Goal: Check status: Check status

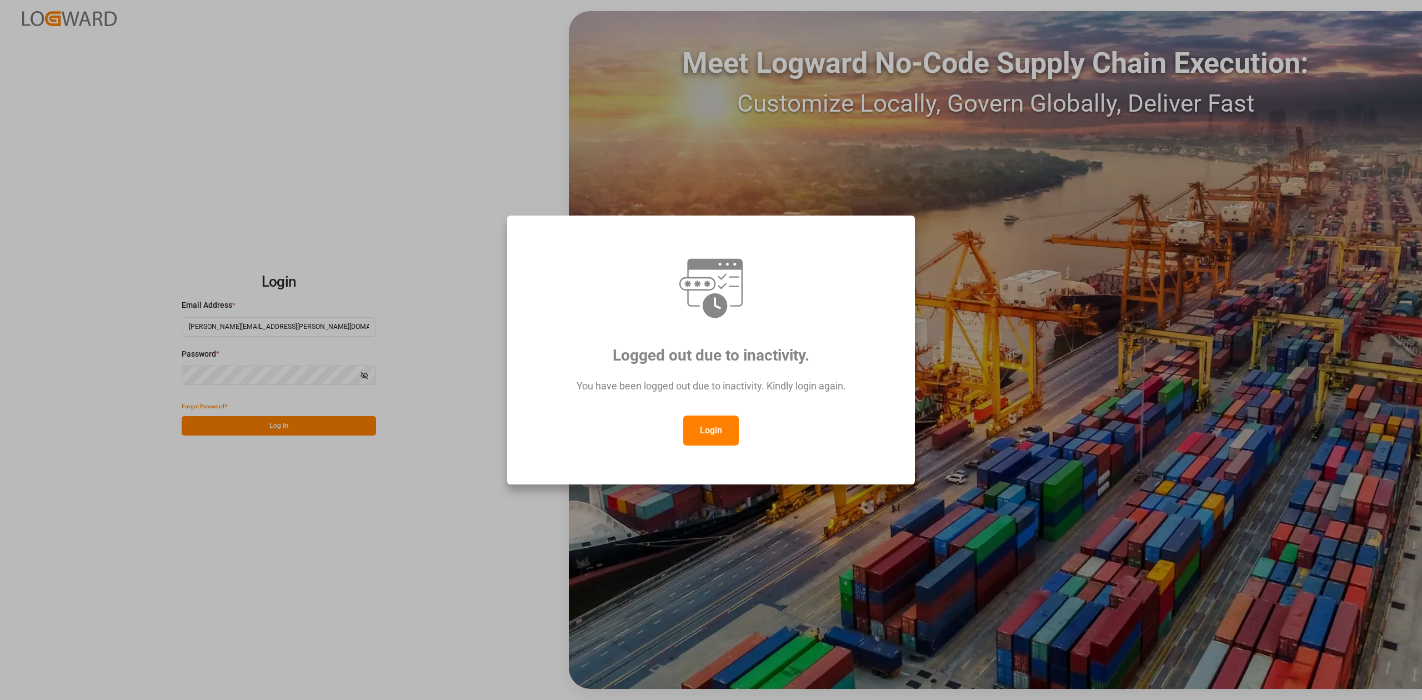
click at [696, 437] on button "Login" at bounding box center [711, 430] width 56 height 30
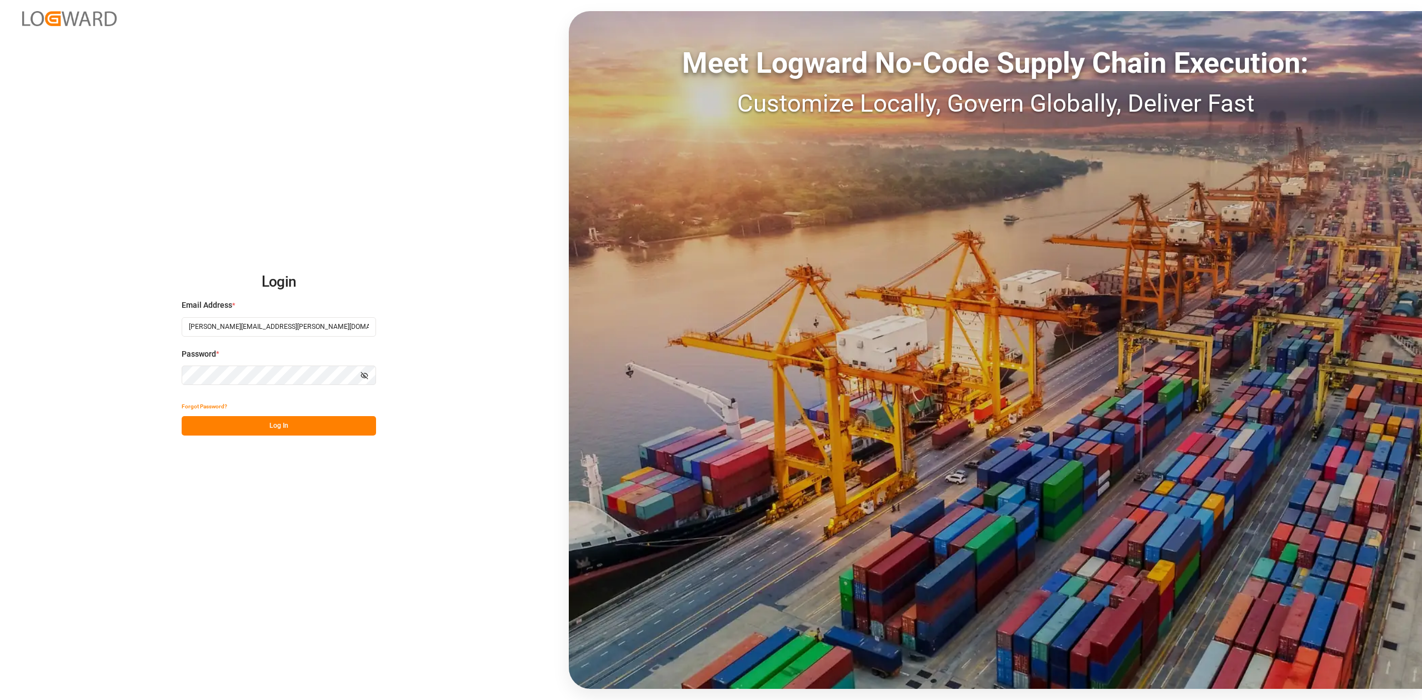
click at [318, 430] on button "Log In" at bounding box center [279, 425] width 194 height 19
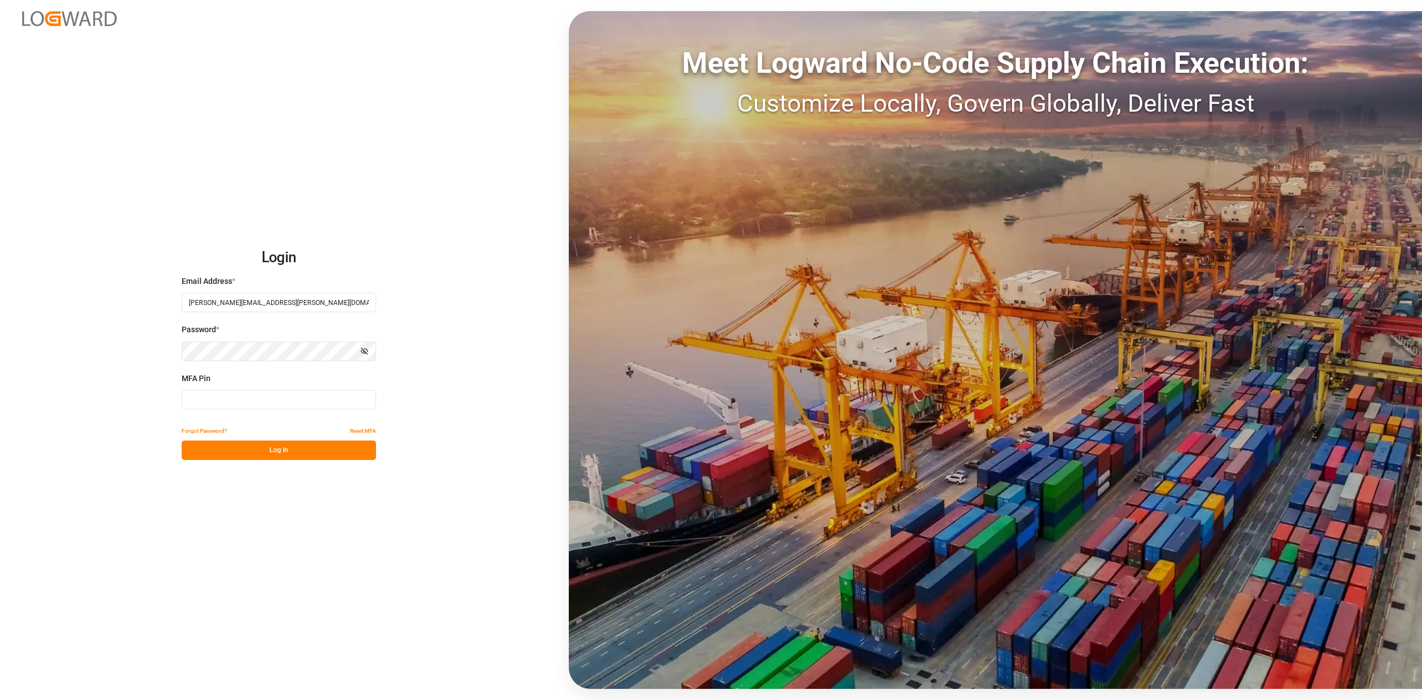
click at [324, 400] on input at bounding box center [279, 399] width 194 height 19
click at [299, 405] on input at bounding box center [279, 399] width 194 height 19
type input "862843"
click at [269, 452] on button "Log In" at bounding box center [279, 449] width 194 height 19
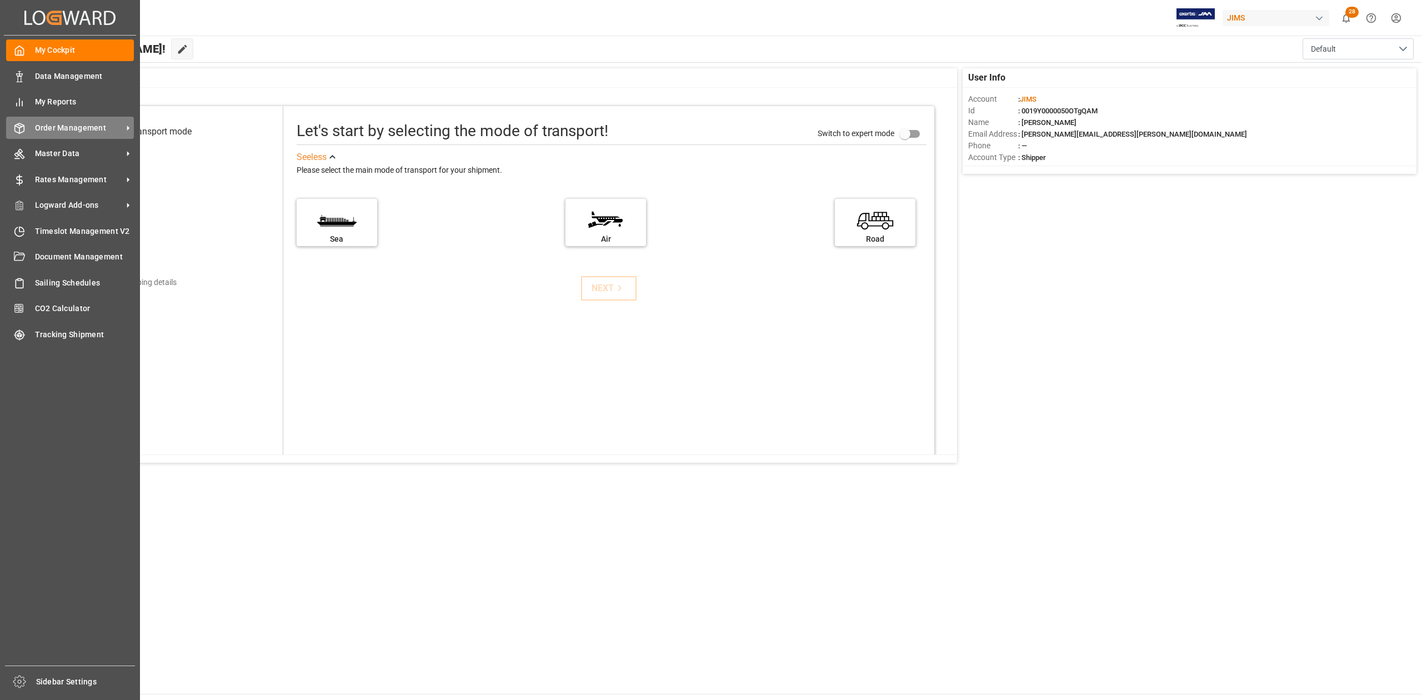
click at [67, 120] on div "Order Management Order Management" at bounding box center [70, 128] width 128 height 22
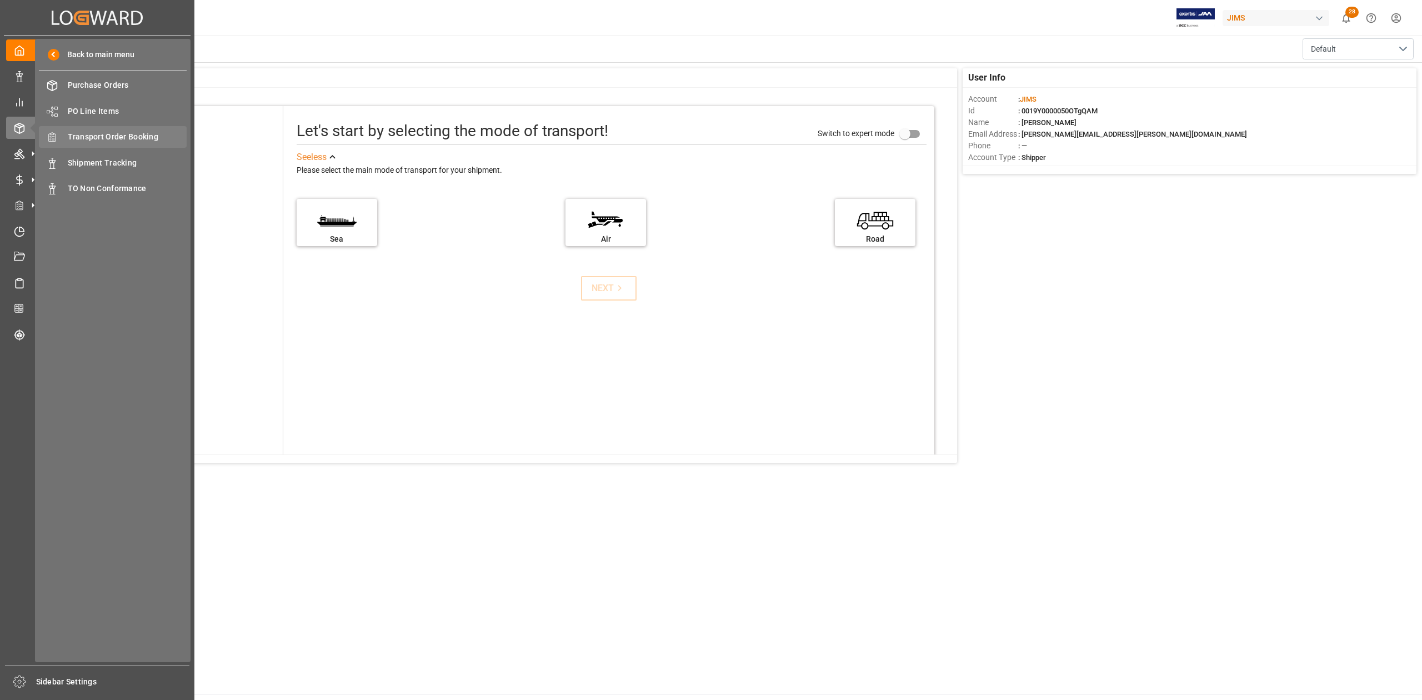
click at [142, 132] on span "Transport Order Booking" at bounding box center [127, 137] width 119 height 12
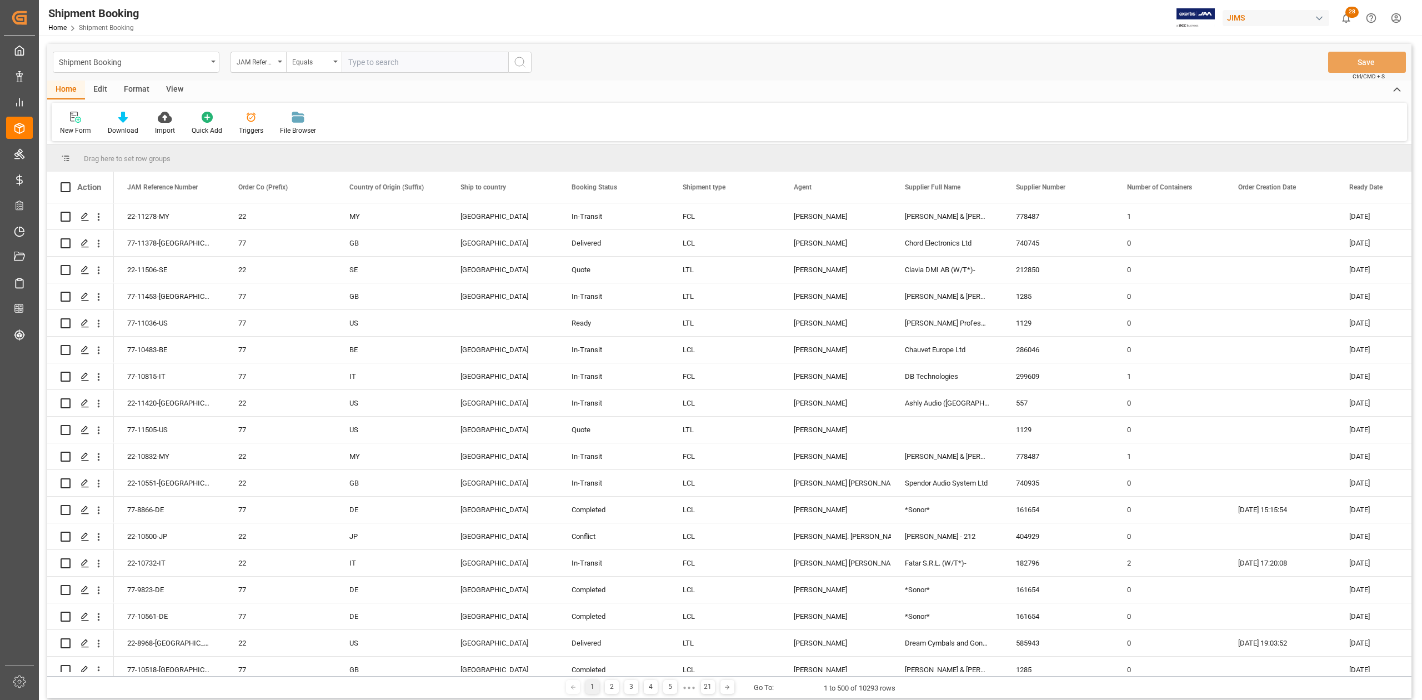
click at [447, 65] on input "text" at bounding box center [425, 62] width 167 height 21
type input "77-10425-CN"
click at [514, 66] on icon "search button" at bounding box center [519, 62] width 13 height 13
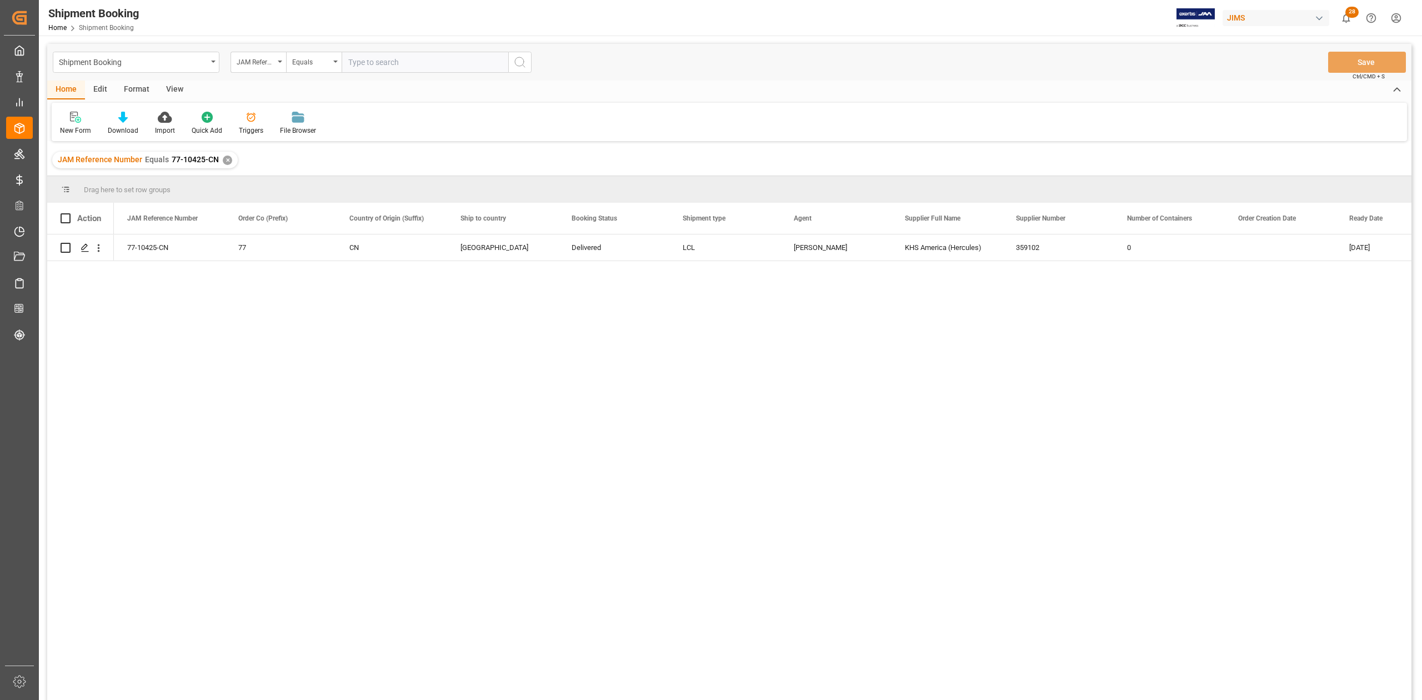
click at [227, 160] on div "✕" at bounding box center [227, 160] width 9 height 9
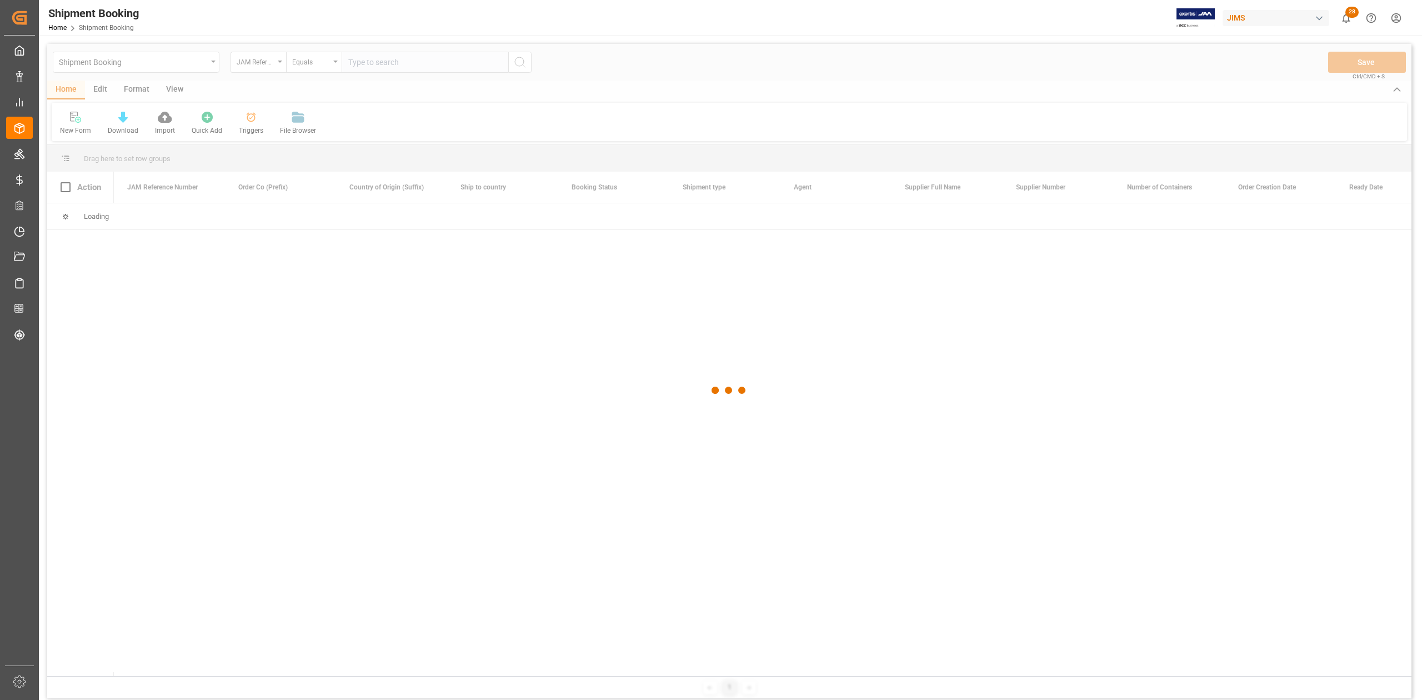
click at [412, 64] on div at bounding box center [729, 390] width 1364 height 693
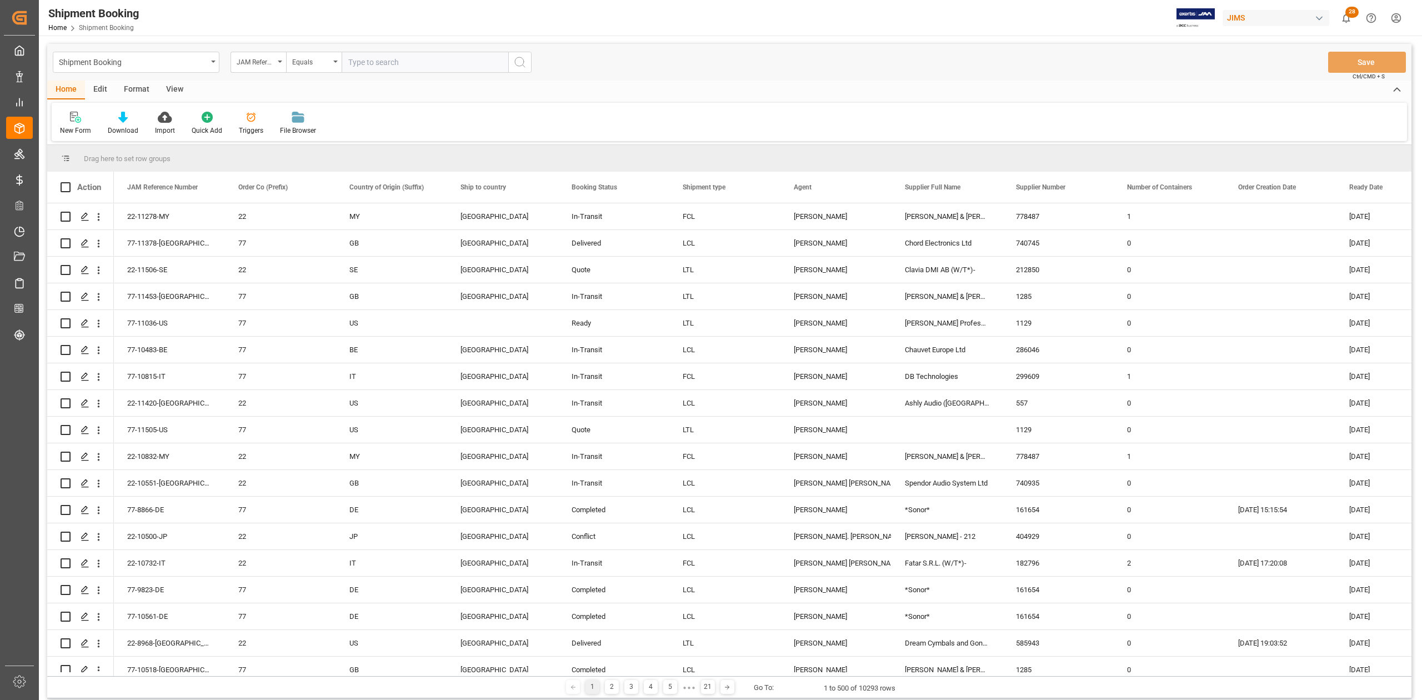
click at [397, 67] on input "text" at bounding box center [425, 62] width 167 height 21
paste input "77-11291-DE"
type input "77-11291-DE"
click at [522, 69] on button "search button" at bounding box center [519, 62] width 23 height 21
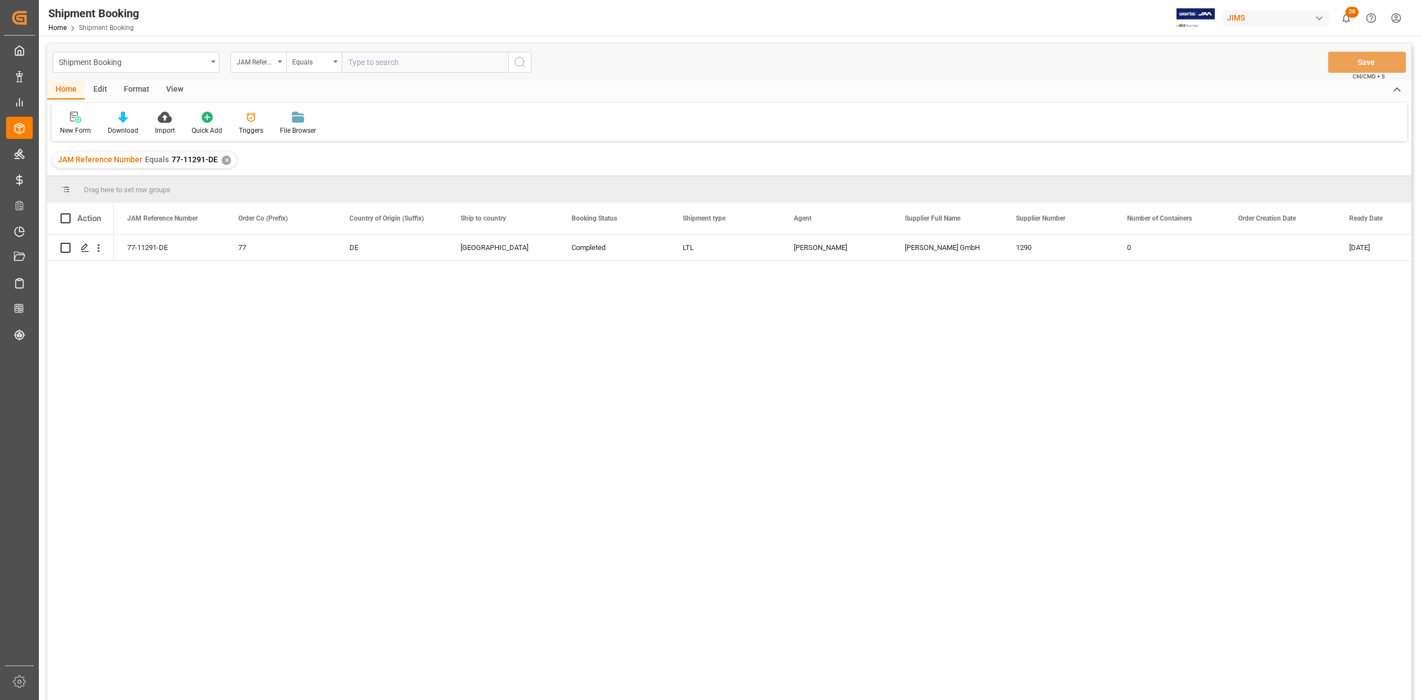
click at [407, 63] on input "text" at bounding box center [425, 62] width 167 height 21
paste input "77-10708-DE"
type input "77-10708-DE"
click at [515, 67] on icon "search button" at bounding box center [519, 62] width 13 height 13
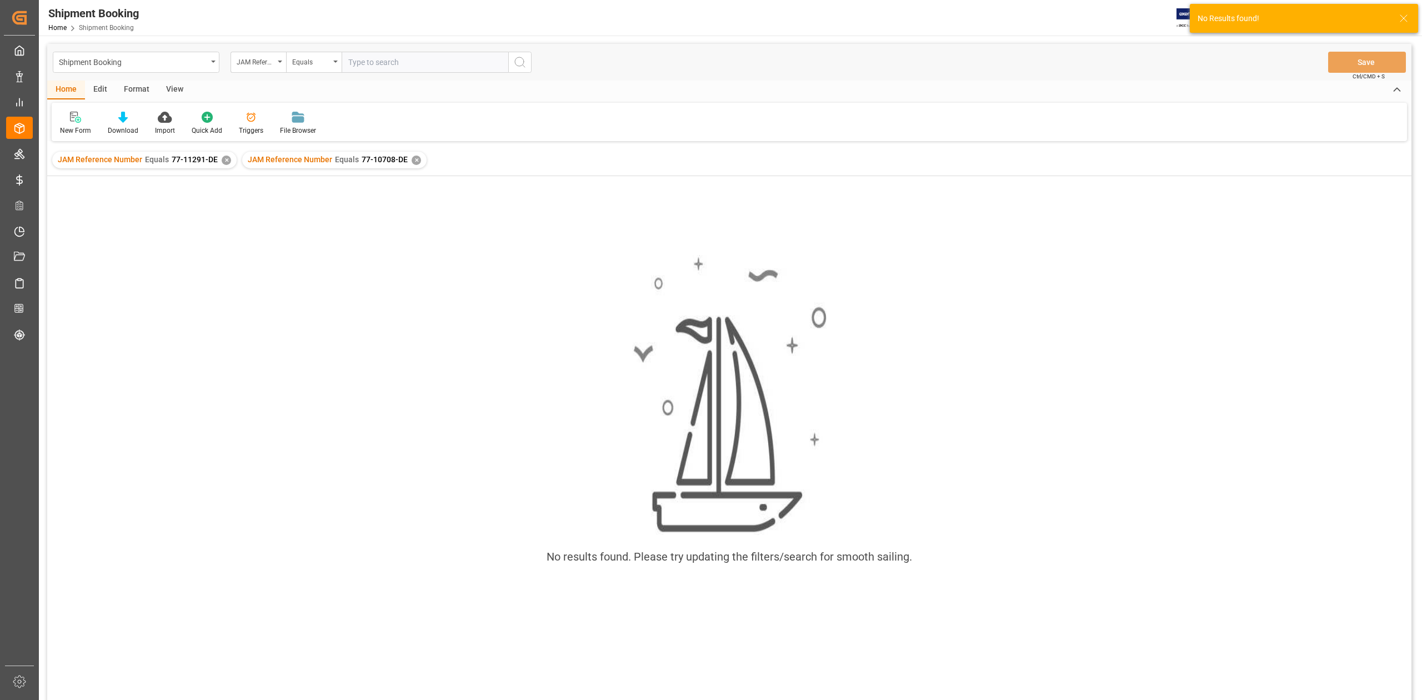
click at [223, 162] on div "✕" at bounding box center [226, 160] width 9 height 9
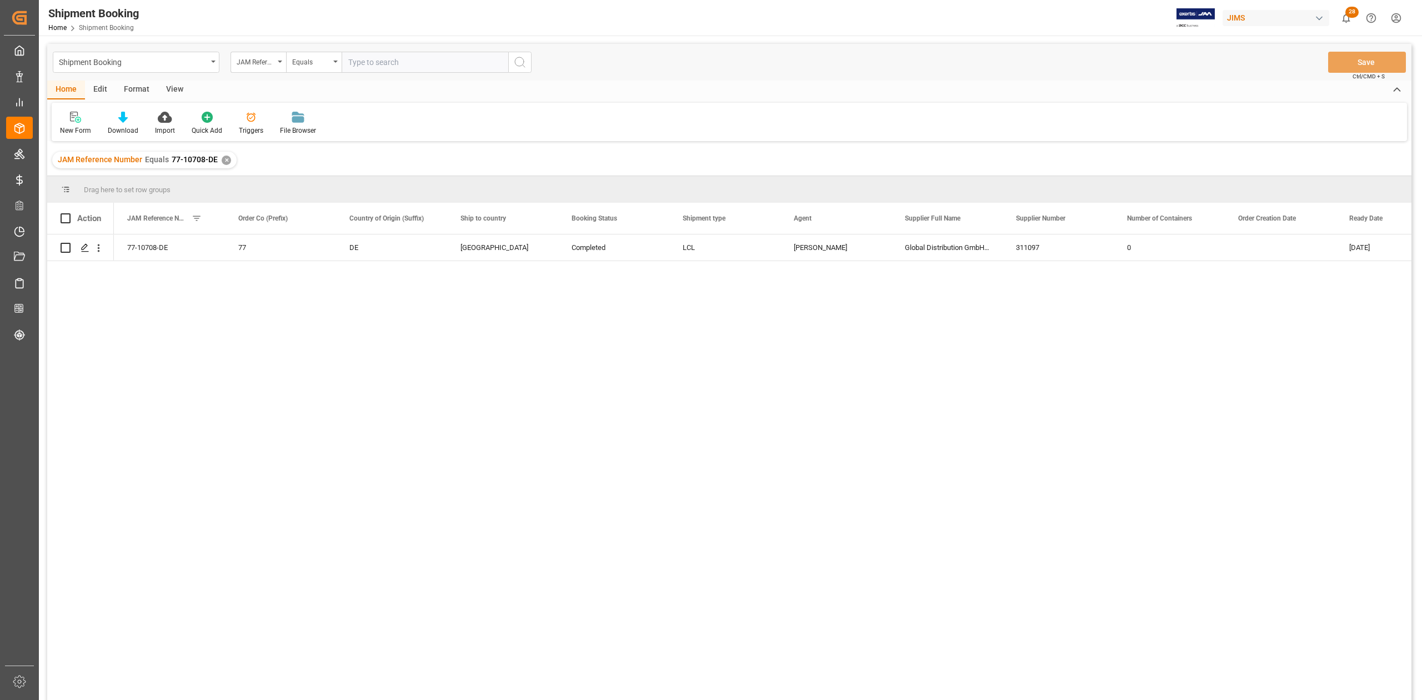
click at [403, 60] on input "text" at bounding box center [425, 62] width 167 height 21
paste input "77-10446-CN"
type input "77-10446-CN"
click at [521, 65] on icon "search button" at bounding box center [519, 62] width 13 height 13
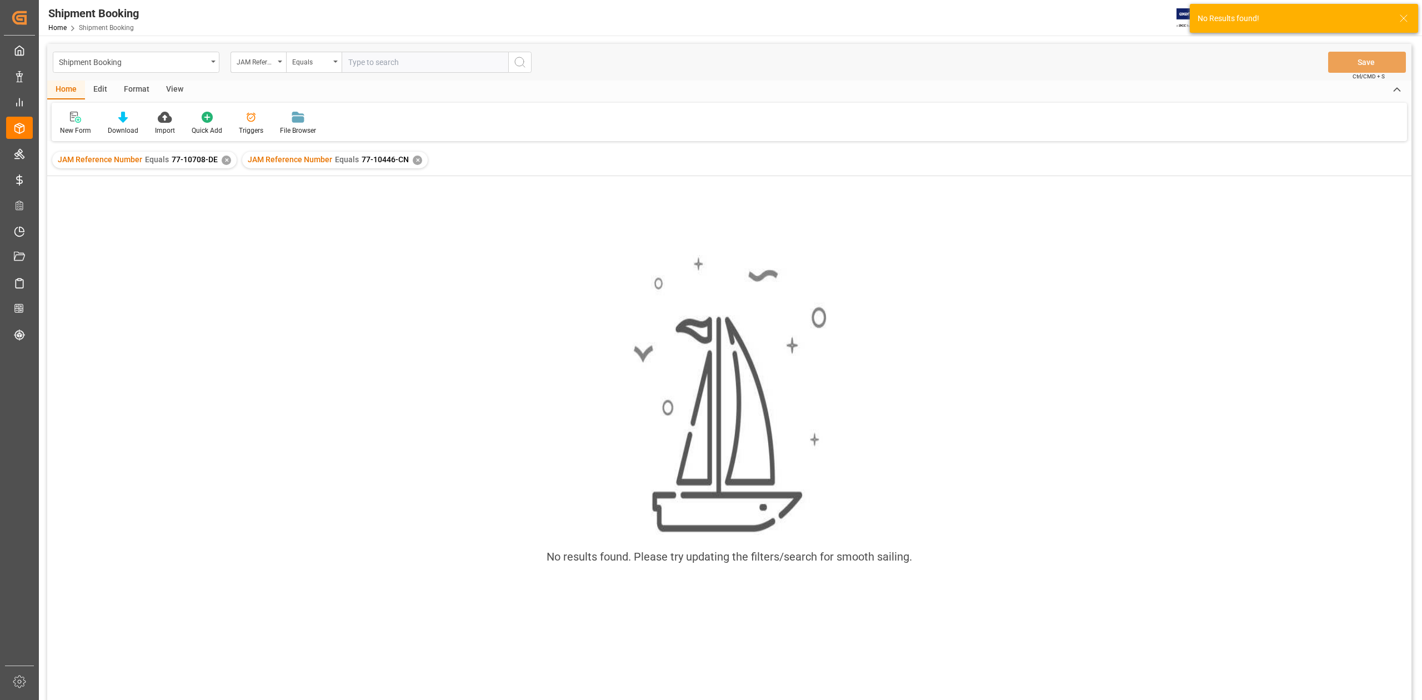
click at [222, 163] on div "✕" at bounding box center [226, 160] width 9 height 9
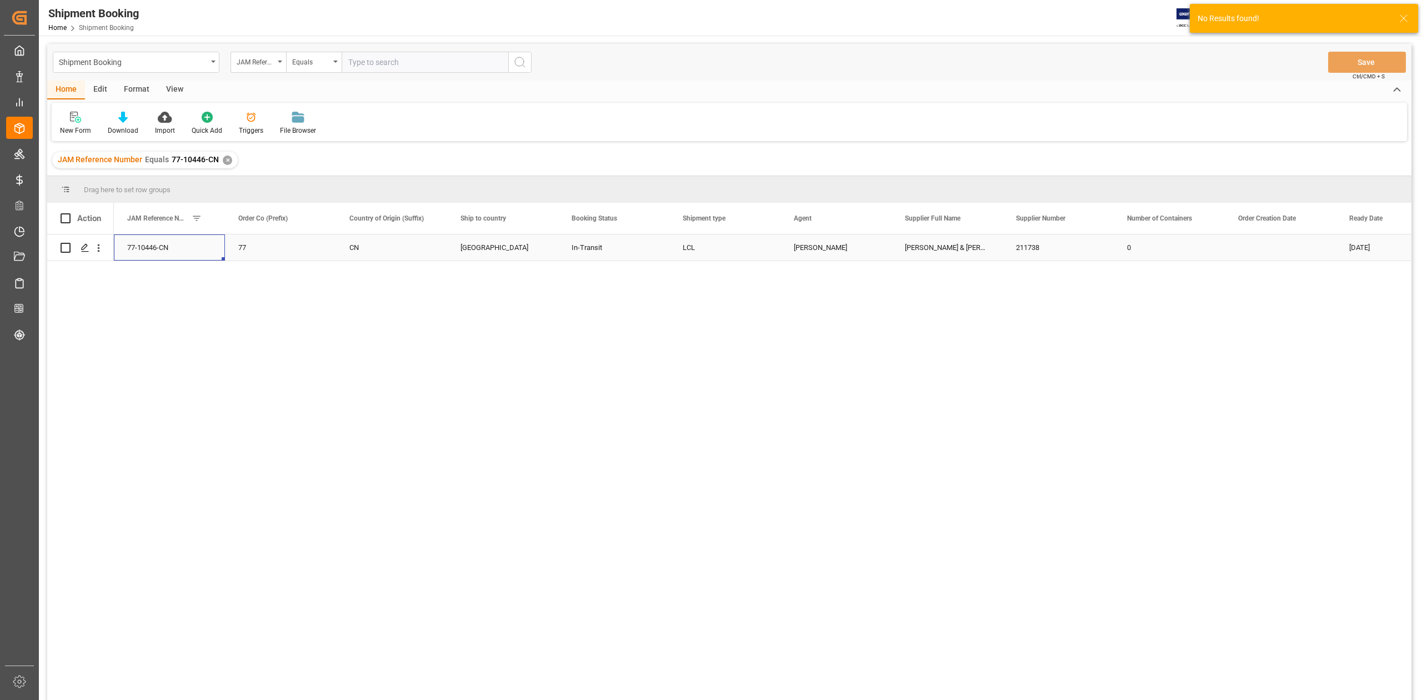
click at [190, 254] on div "77-10446-CN" at bounding box center [169, 247] width 111 height 26
click at [950, 249] on div "[PERSON_NAME] & [PERSON_NAME] (US funds China)(W/T*)-" at bounding box center [946, 247] width 111 height 26
click at [393, 63] on input "text" at bounding box center [425, 62] width 167 height 21
paste input "77-10809-CN"
type input "77-10809-CN"
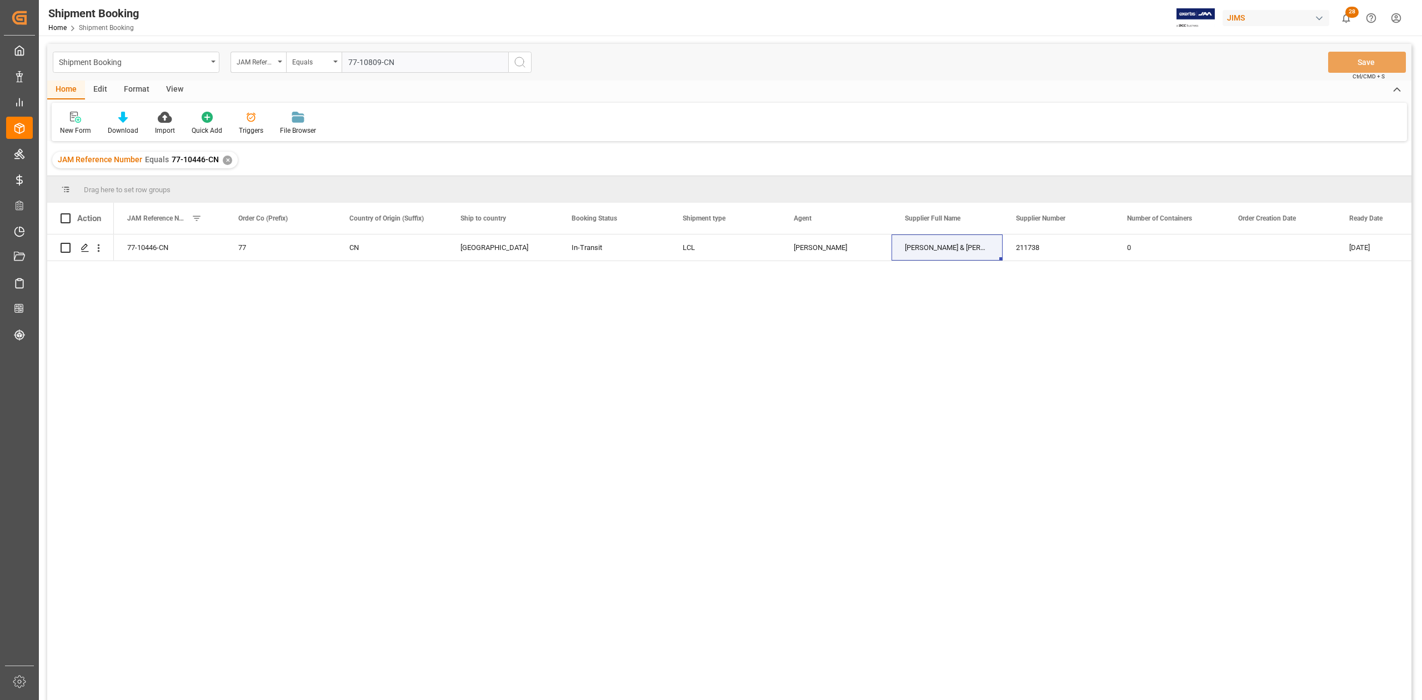
click at [518, 67] on icon "search button" at bounding box center [519, 62] width 13 height 13
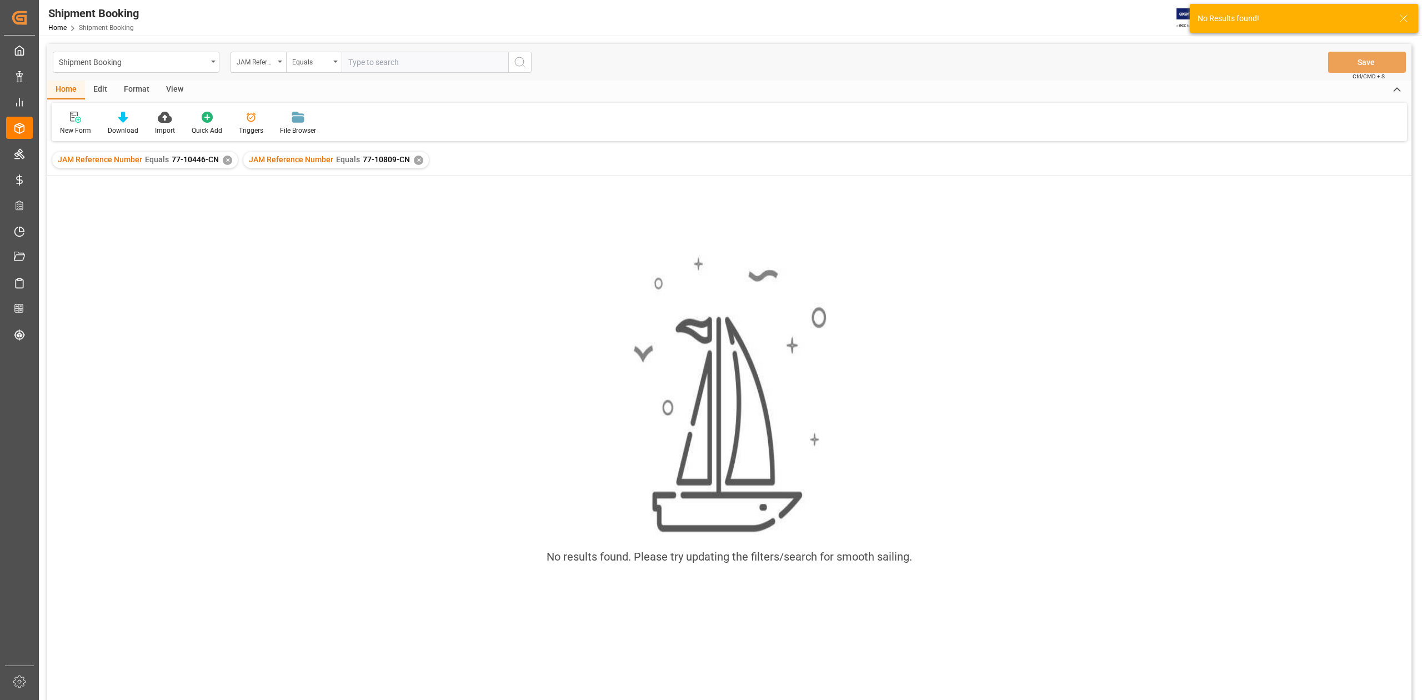
click at [225, 163] on div "✕" at bounding box center [227, 160] width 9 height 9
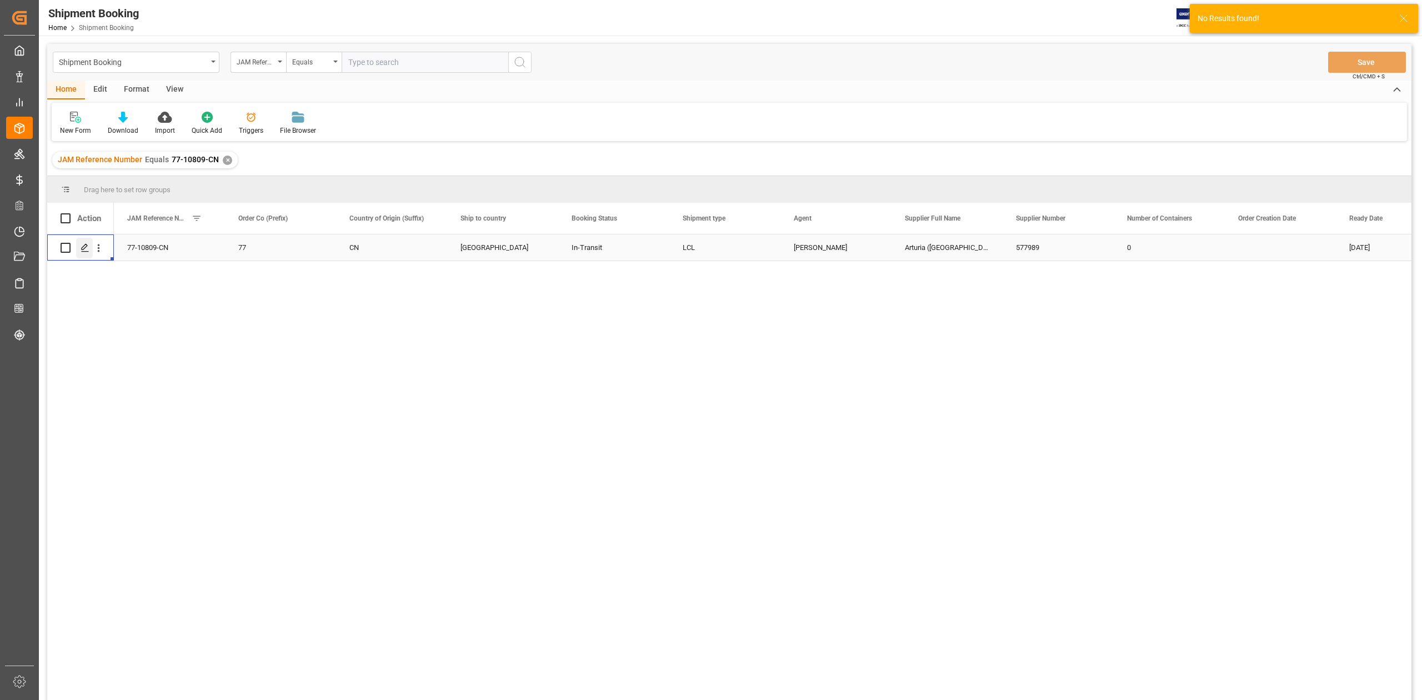
click at [80, 252] on div "Press SPACE to select this row." at bounding box center [84, 248] width 17 height 21
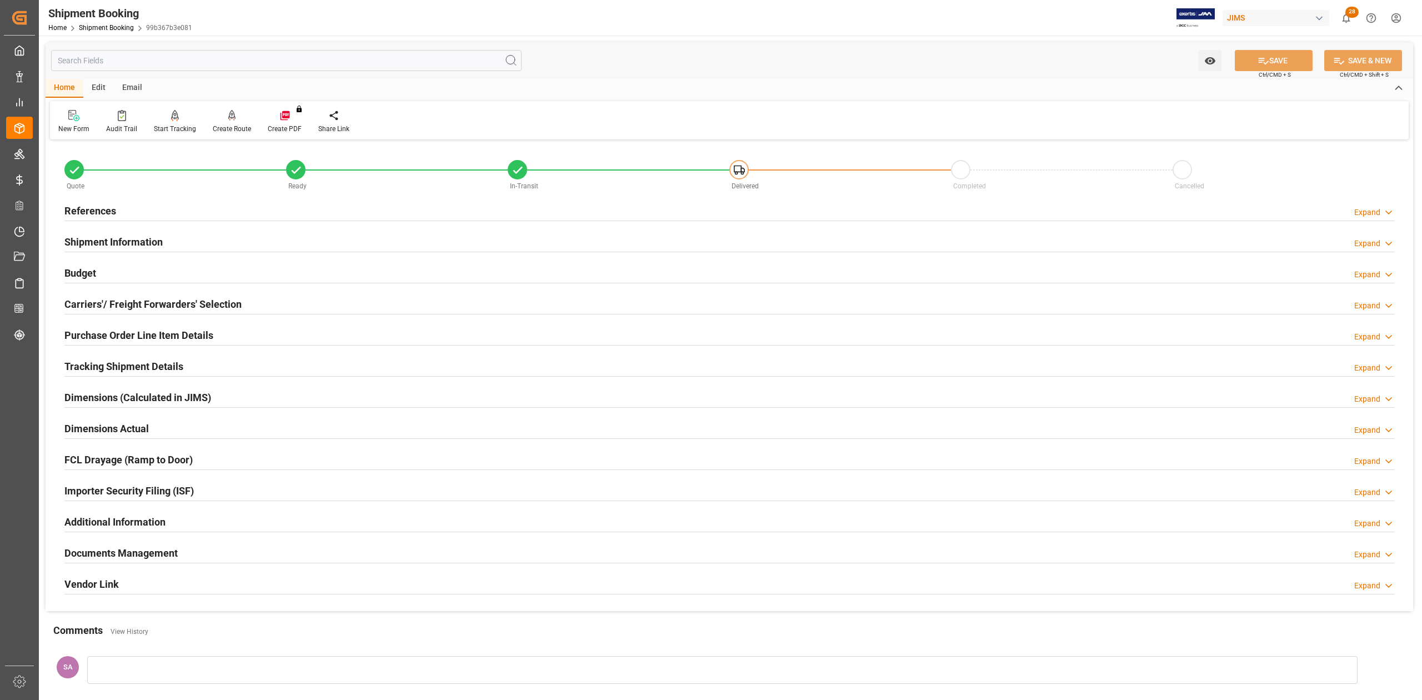
click at [93, 210] on h2 "References" at bounding box center [90, 210] width 52 height 15
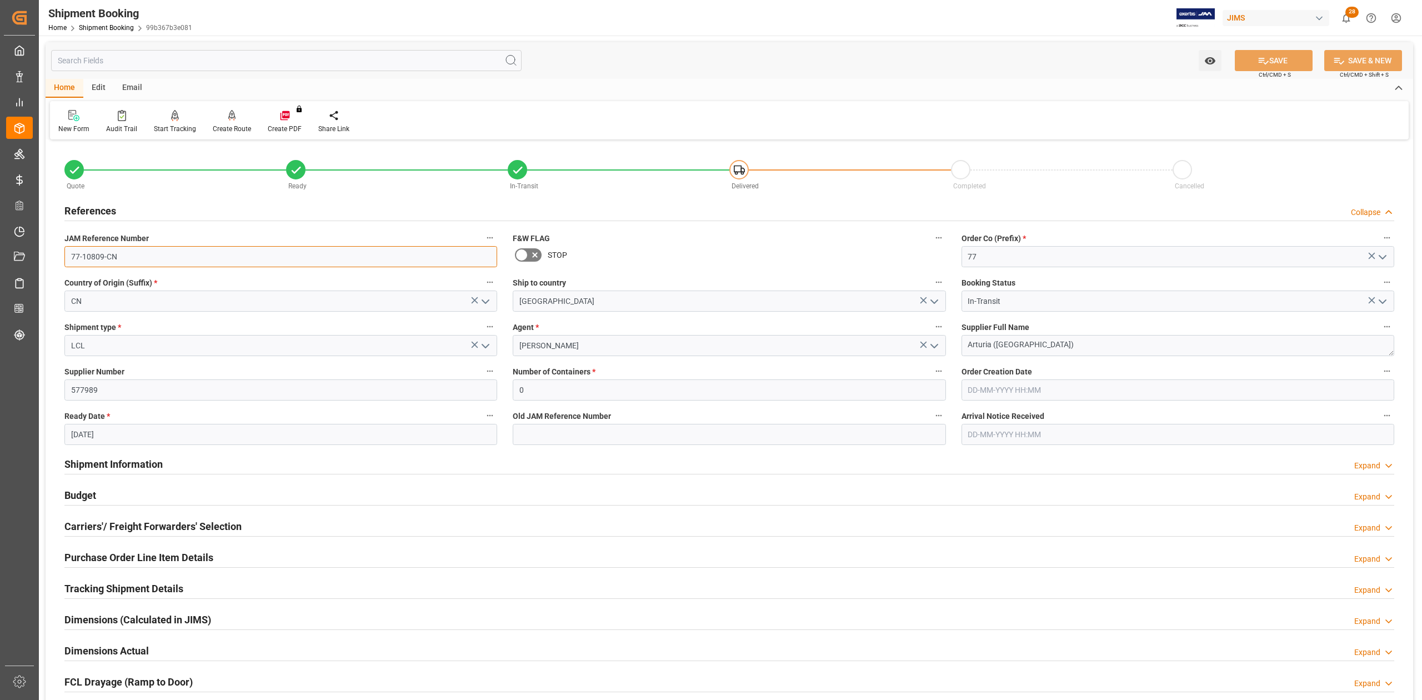
click at [136, 260] on input "77-10809-CN" at bounding box center [280, 256] width 433 height 21
click at [1058, 349] on textarea "Arturia ([GEOGRAPHIC_DATA])" at bounding box center [1177, 345] width 433 height 21
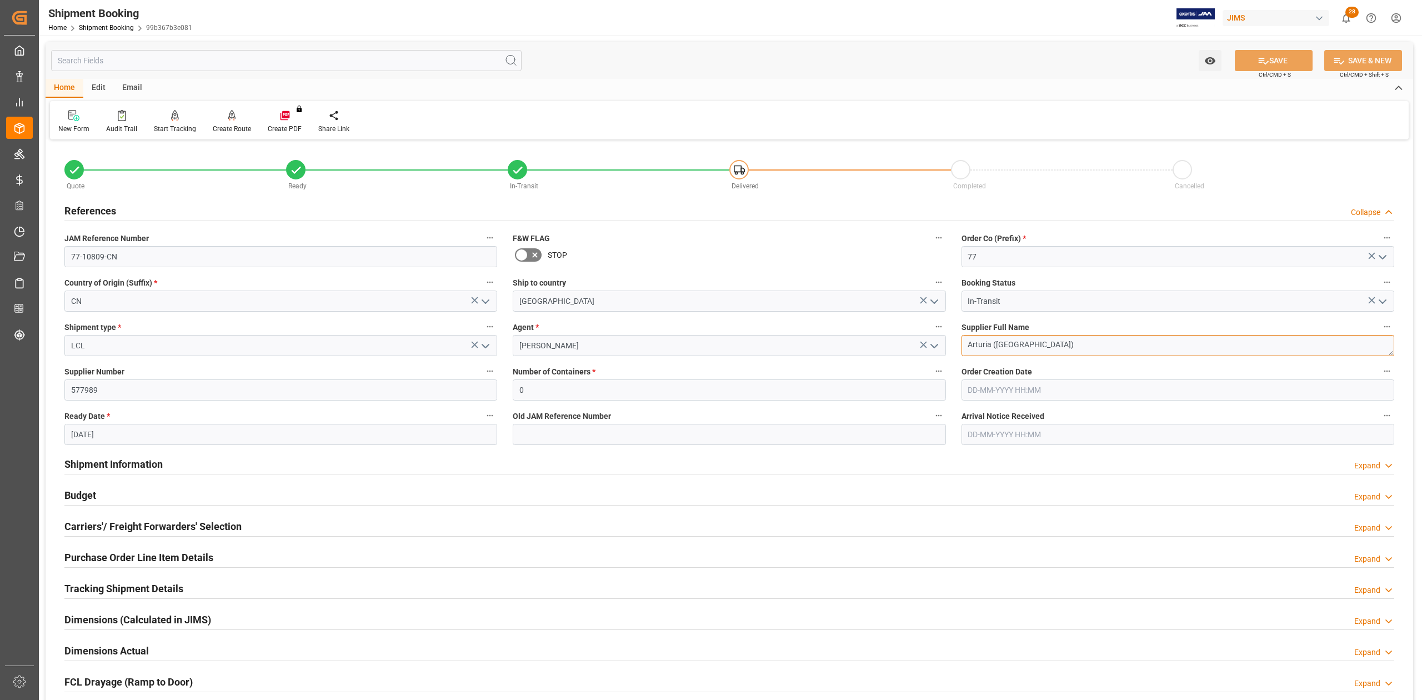
click at [1058, 349] on textarea "Arturia ([GEOGRAPHIC_DATA])" at bounding box center [1177, 345] width 433 height 21
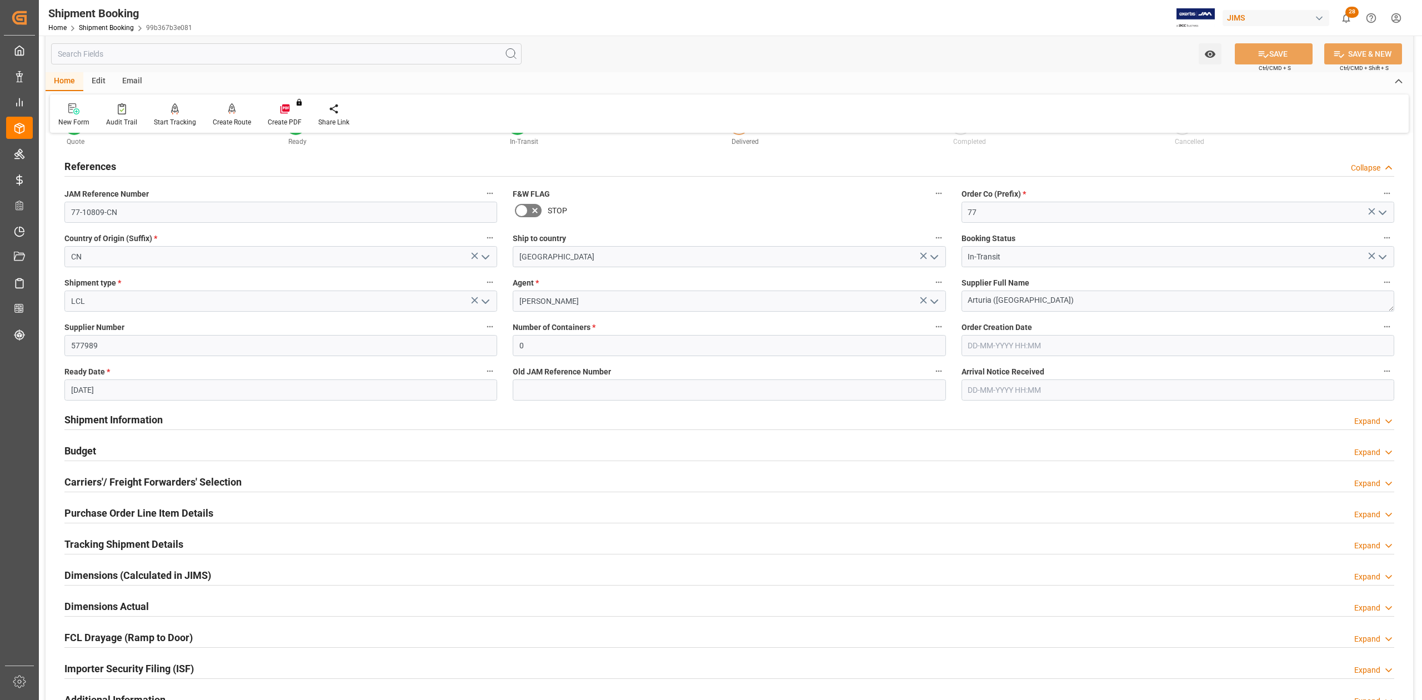
scroll to position [222, 0]
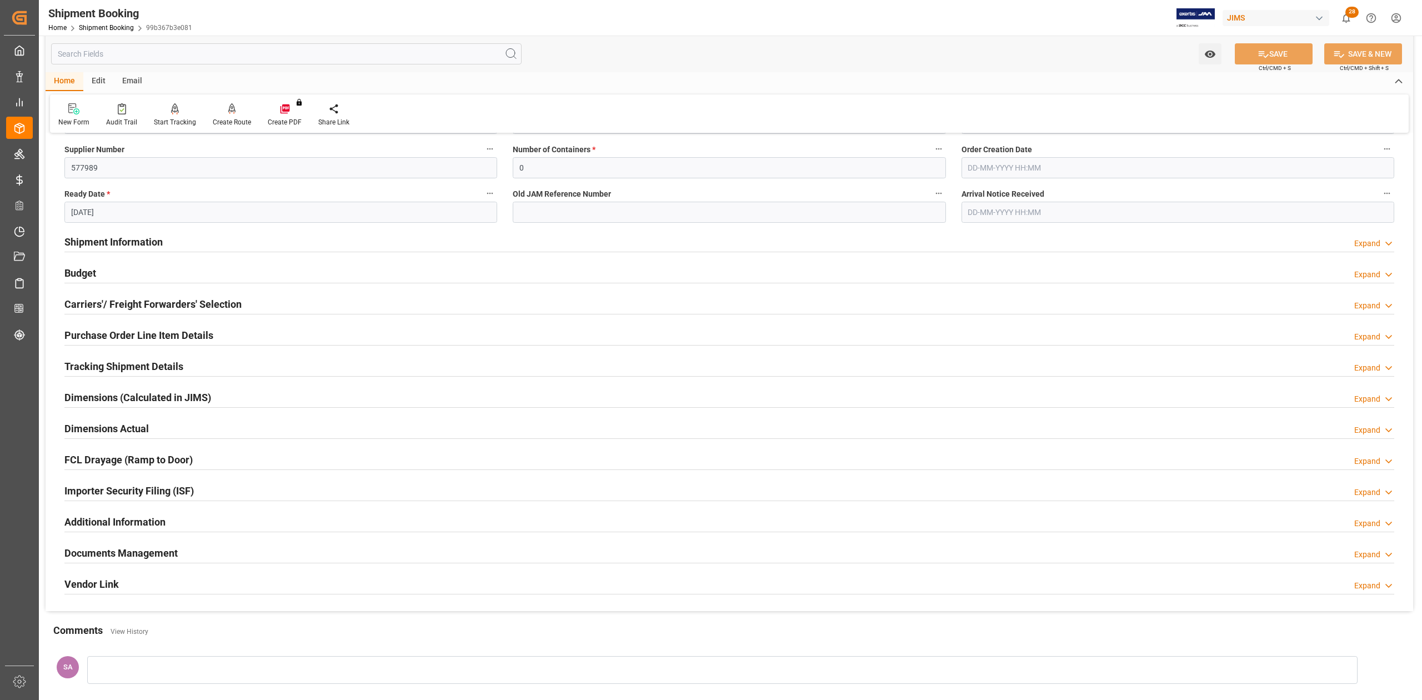
click at [143, 556] on h2 "Documents Management" at bounding box center [120, 552] width 113 height 15
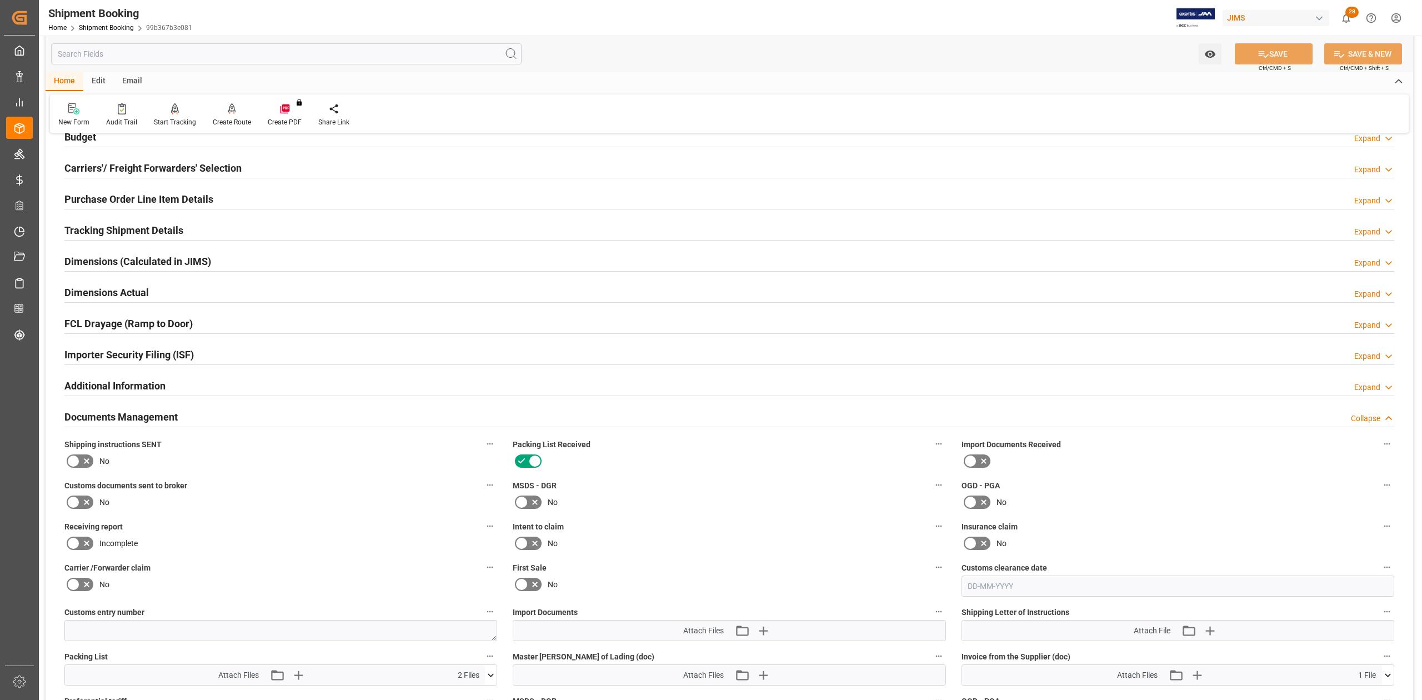
scroll to position [518, 0]
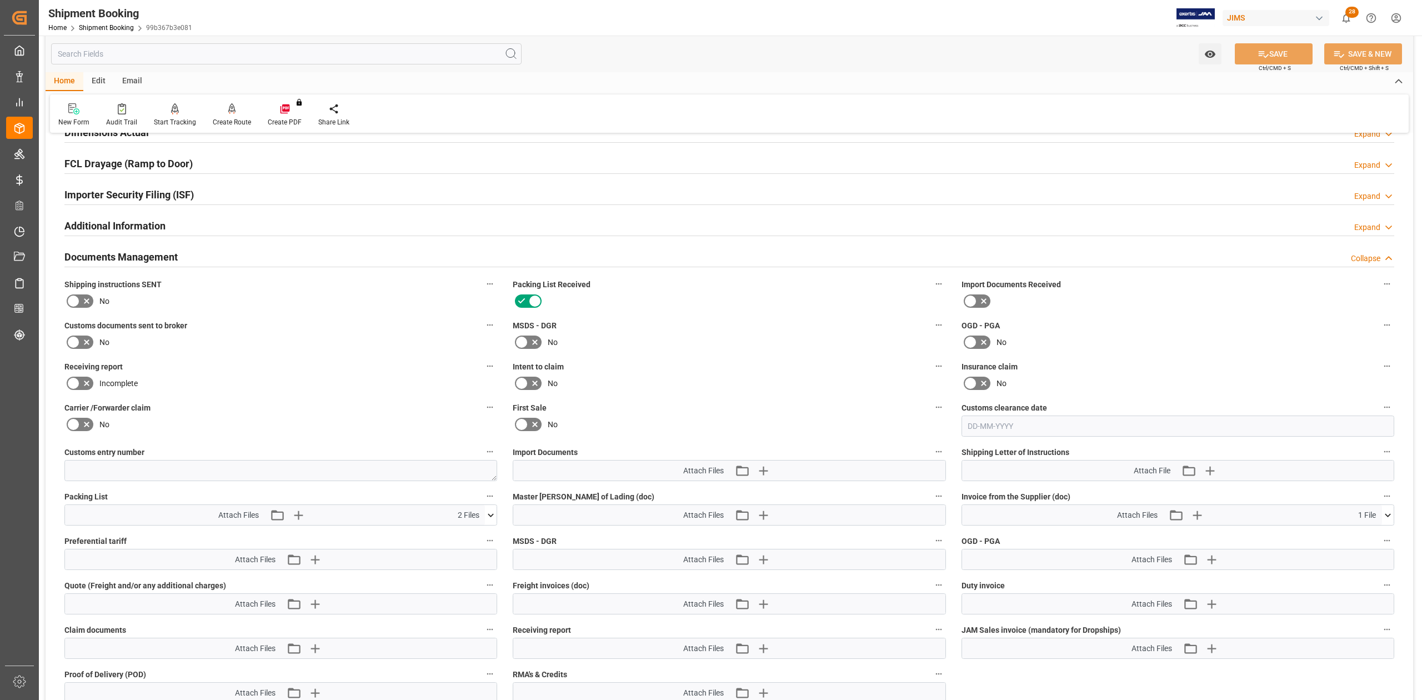
click at [1389, 519] on icon at bounding box center [1388, 515] width 12 height 12
click at [1361, 538] on icon at bounding box center [1358, 536] width 12 height 12
click at [492, 518] on icon at bounding box center [491, 515] width 12 height 12
click at [461, 534] on icon at bounding box center [461, 535] width 9 height 9
click at [458, 548] on icon at bounding box center [461, 547] width 12 height 12
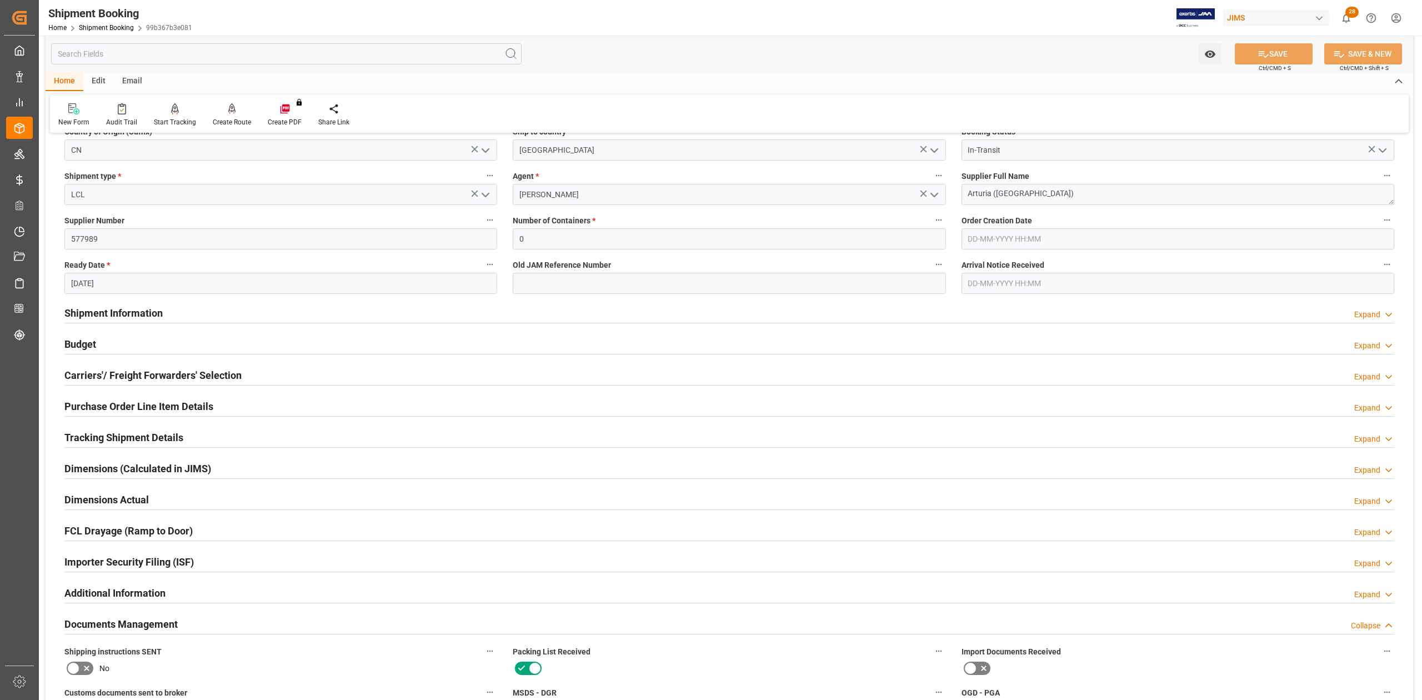
scroll to position [52, 0]
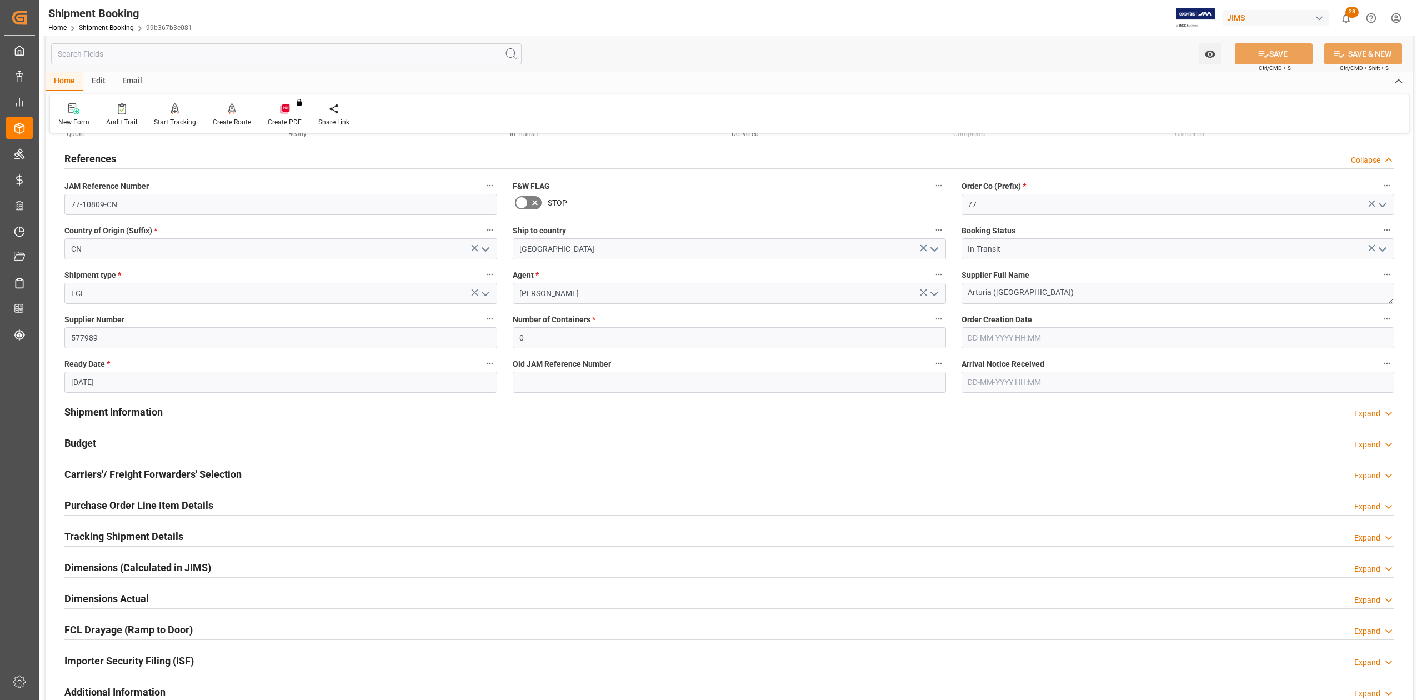
click at [82, 444] on h2 "Budget" at bounding box center [80, 442] width 32 height 15
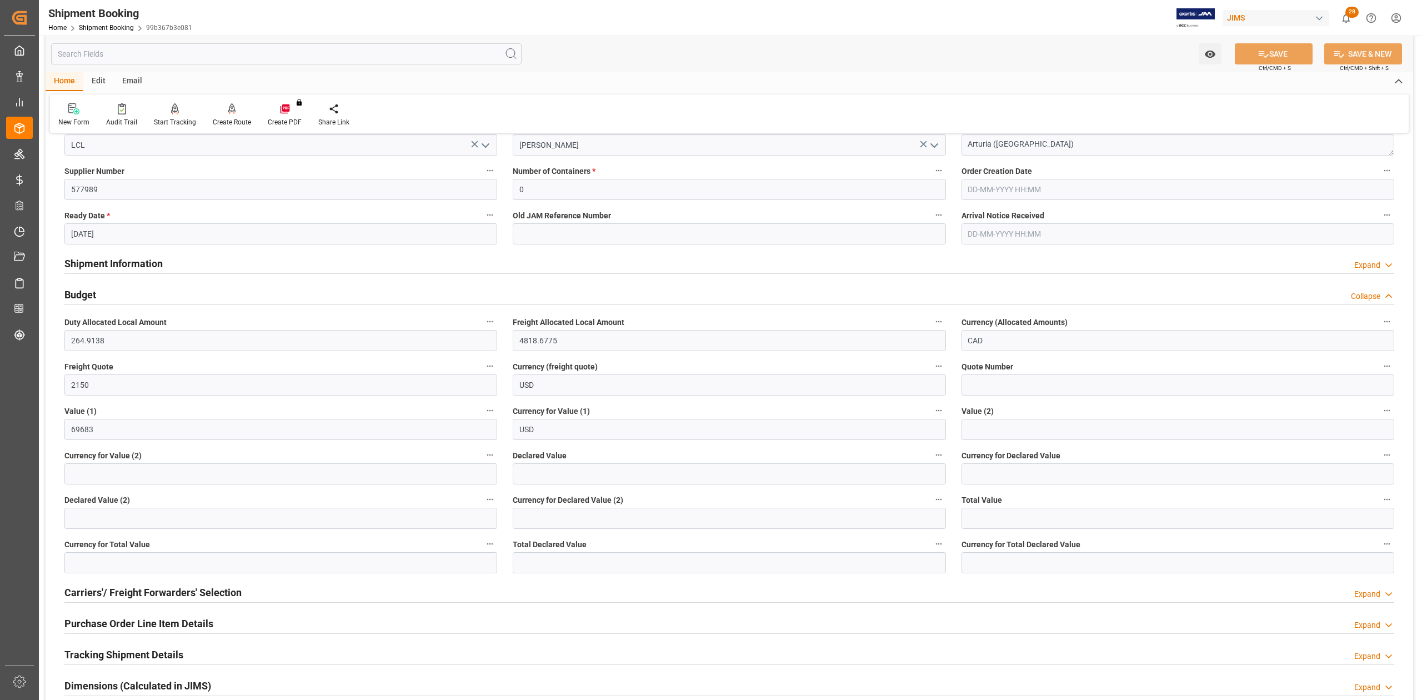
scroll to position [0, 0]
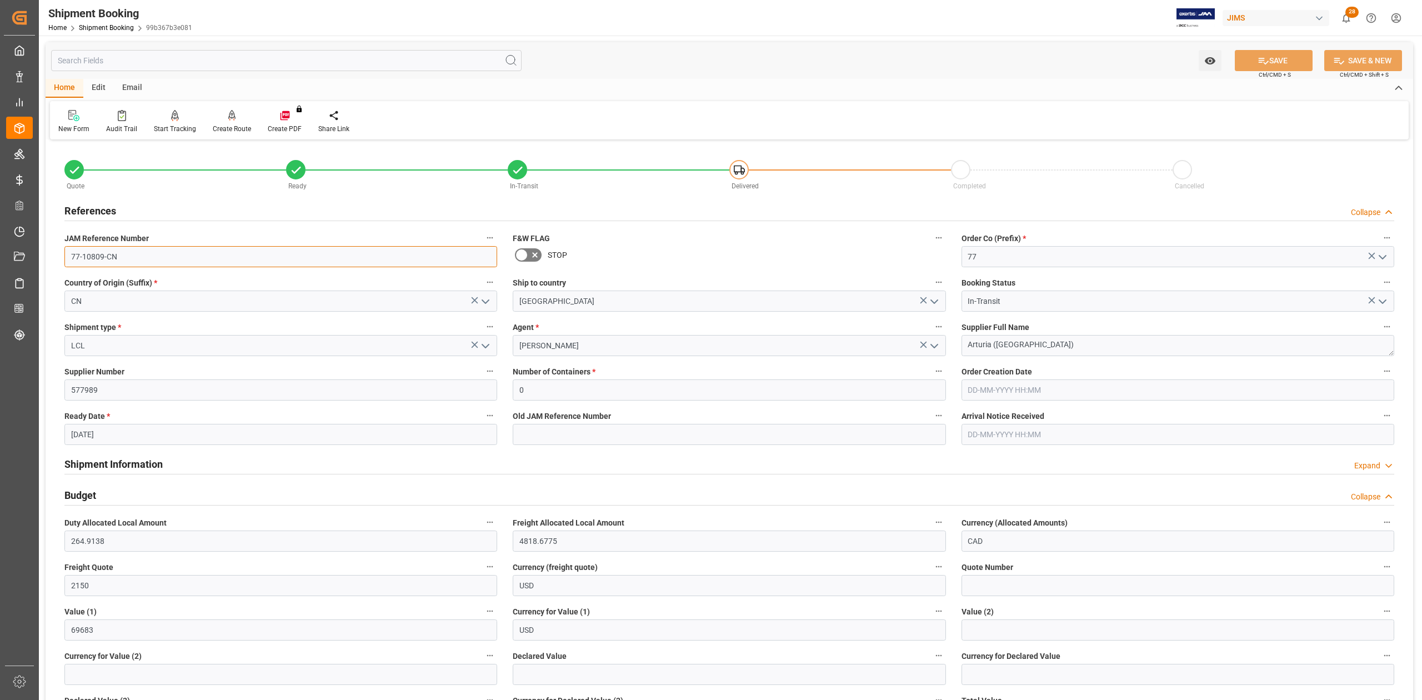
click at [127, 253] on input "77-10809-CN" at bounding box center [280, 256] width 433 height 21
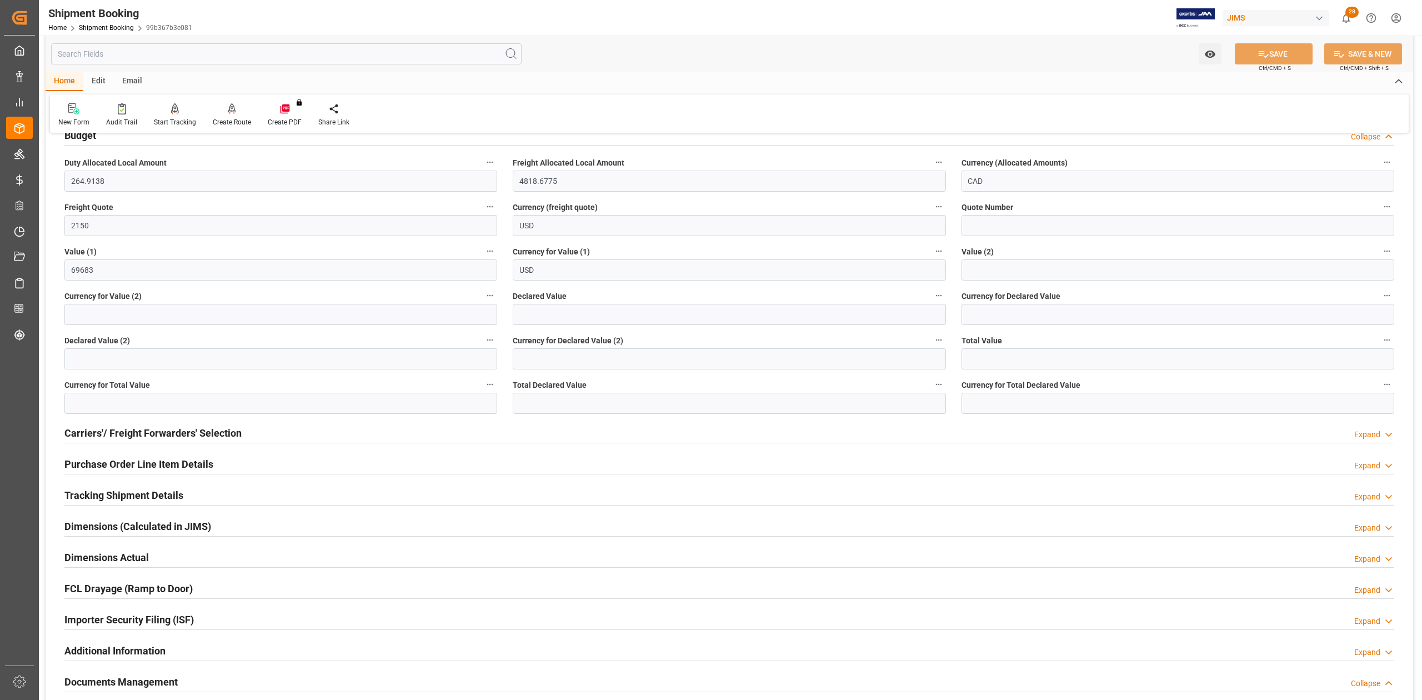
scroll to position [370, 0]
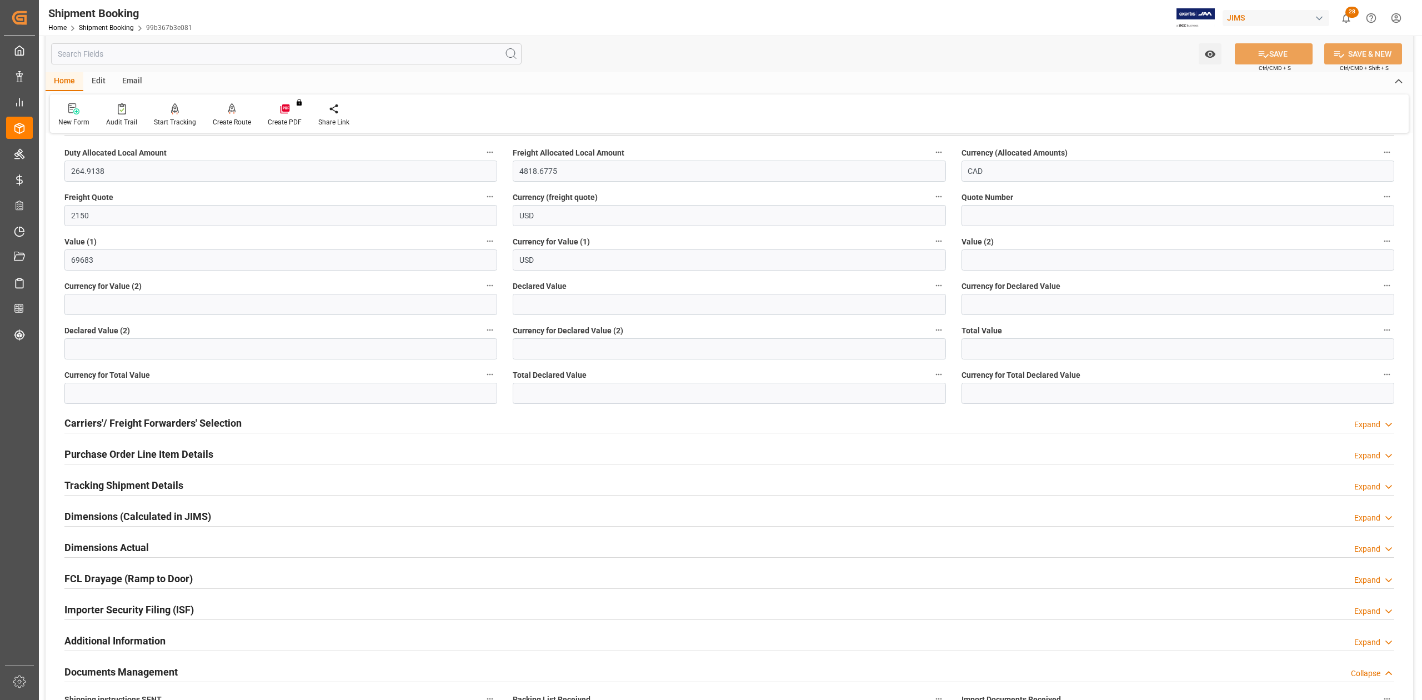
click at [106, 460] on h2 "Purchase Order Line Item Details" at bounding box center [138, 454] width 149 height 15
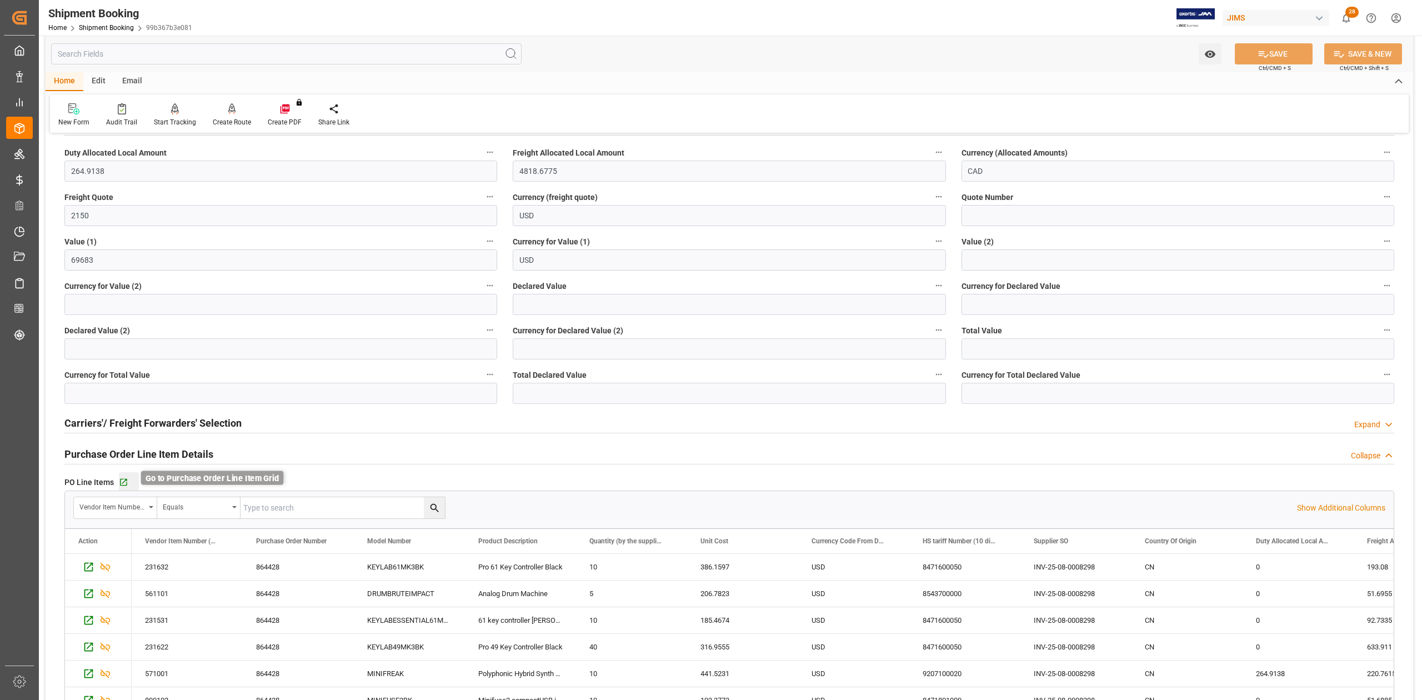
click at [125, 482] on icon "button" at bounding box center [123, 482] width 9 height 9
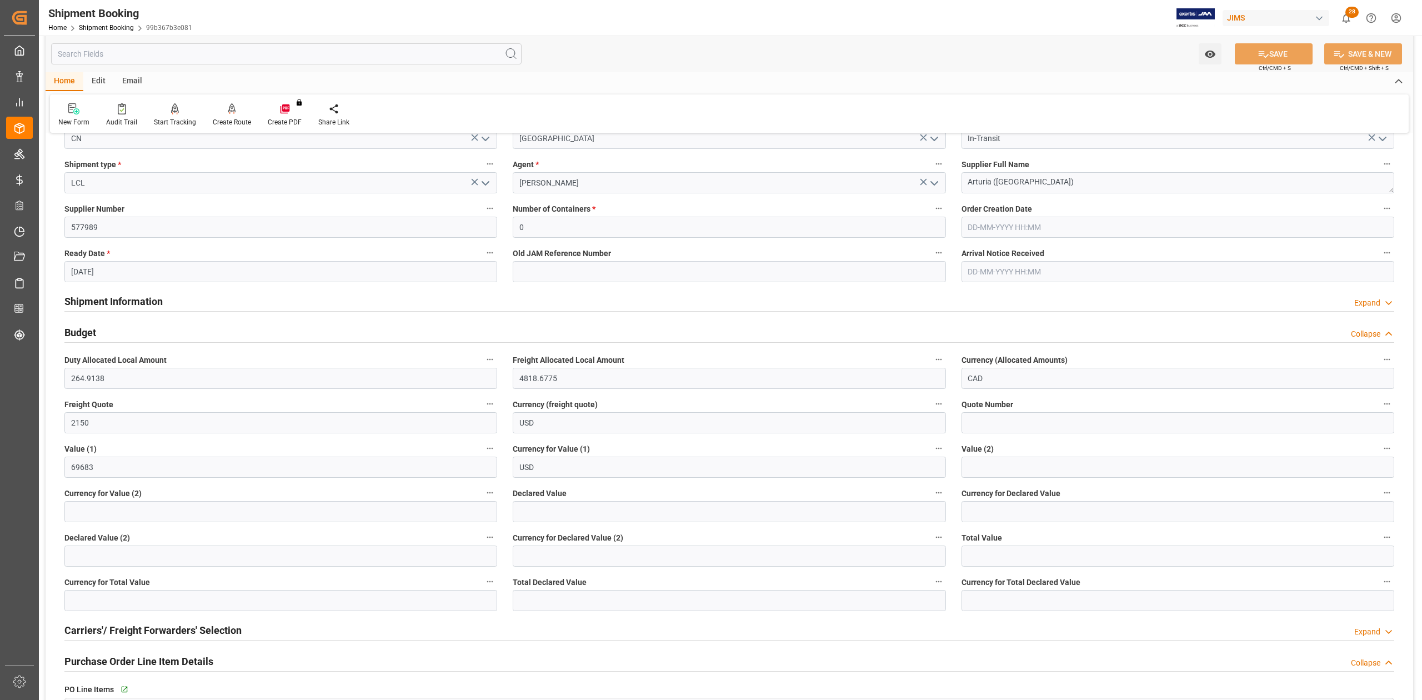
scroll to position [0, 0]
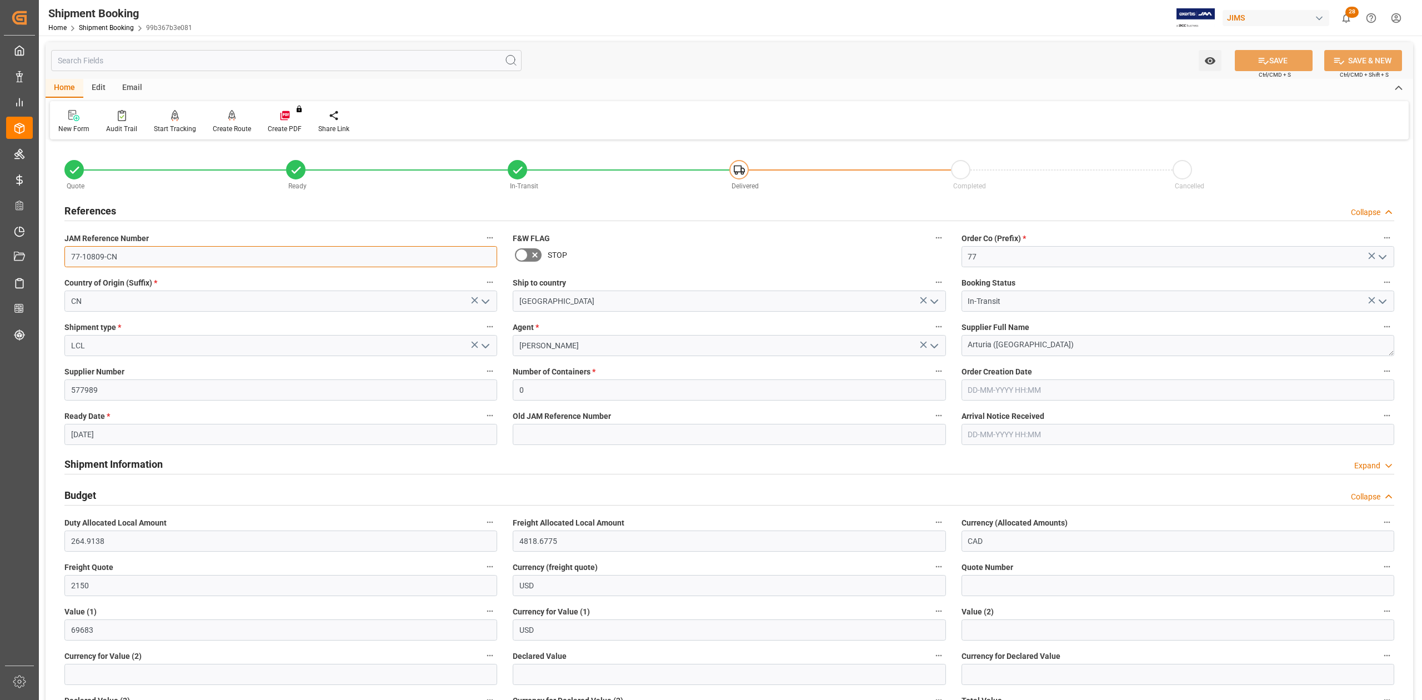
click at [141, 255] on input "77-10809-CN" at bounding box center [280, 256] width 433 height 21
click at [1053, 351] on textarea "Arturia ([GEOGRAPHIC_DATA])" at bounding box center [1177, 345] width 433 height 21
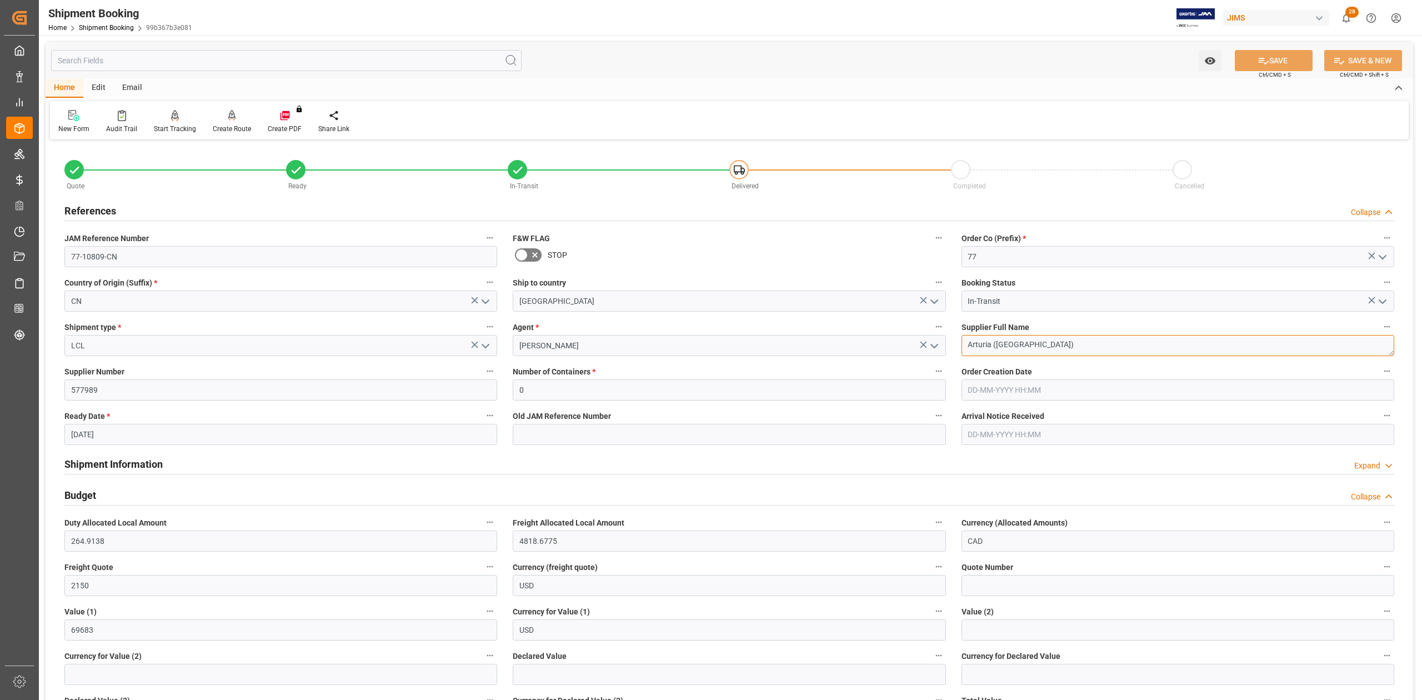
click at [1053, 351] on textarea "Arturia ([GEOGRAPHIC_DATA])" at bounding box center [1177, 345] width 433 height 21
click at [146, 468] on h2 "Shipment Information" at bounding box center [113, 464] width 98 height 15
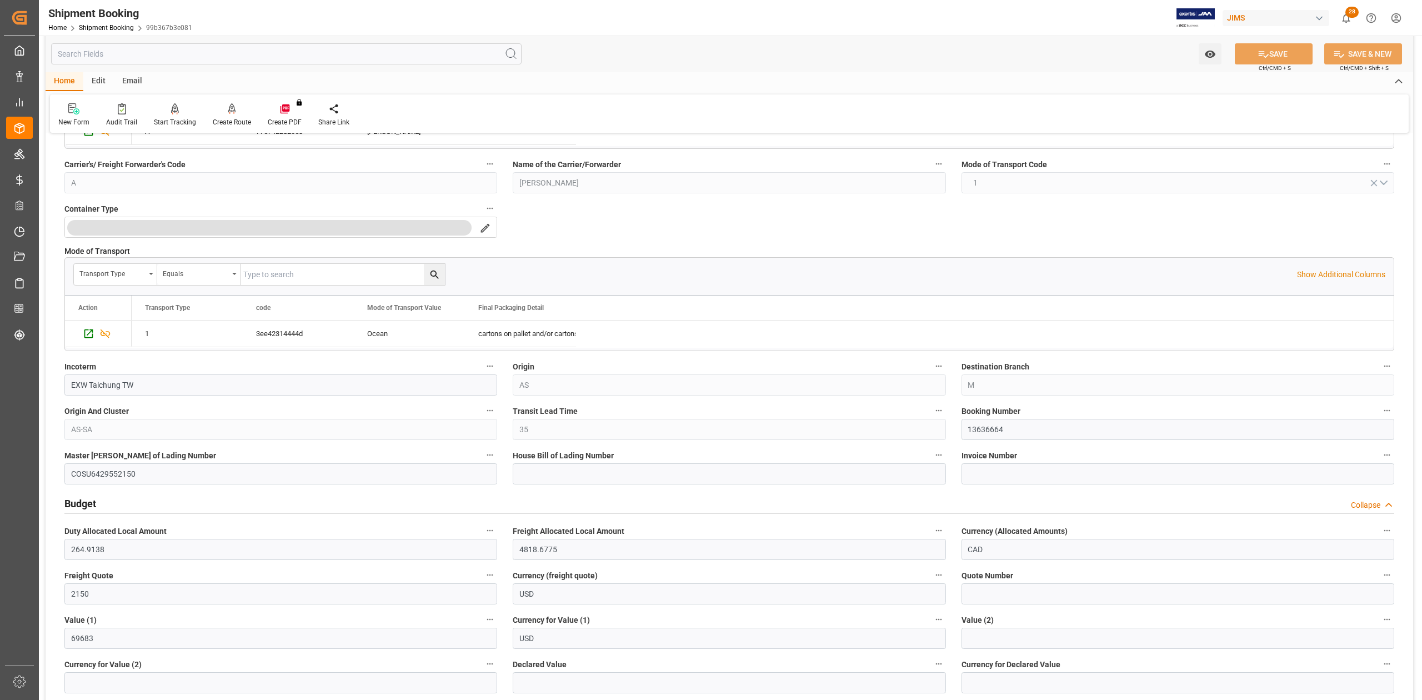
scroll to position [444, 0]
click at [991, 429] on input "13636664" at bounding box center [1177, 425] width 433 height 21
drag, startPoint x: 991, startPoint y: 429, endPoint x: 979, endPoint y: 425, distance: 13.4
click at [979, 425] on input "13636664" at bounding box center [1177, 425] width 433 height 21
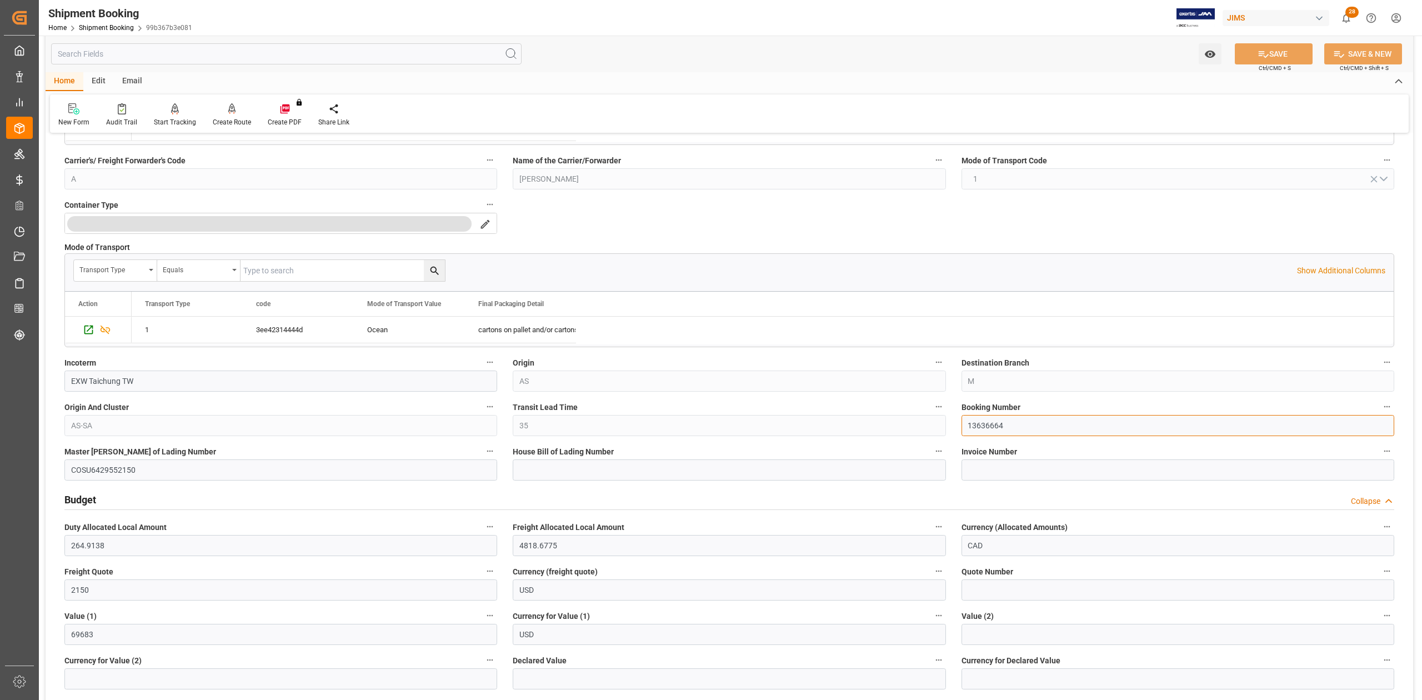
click at [979, 425] on input "13636664" at bounding box center [1177, 425] width 433 height 21
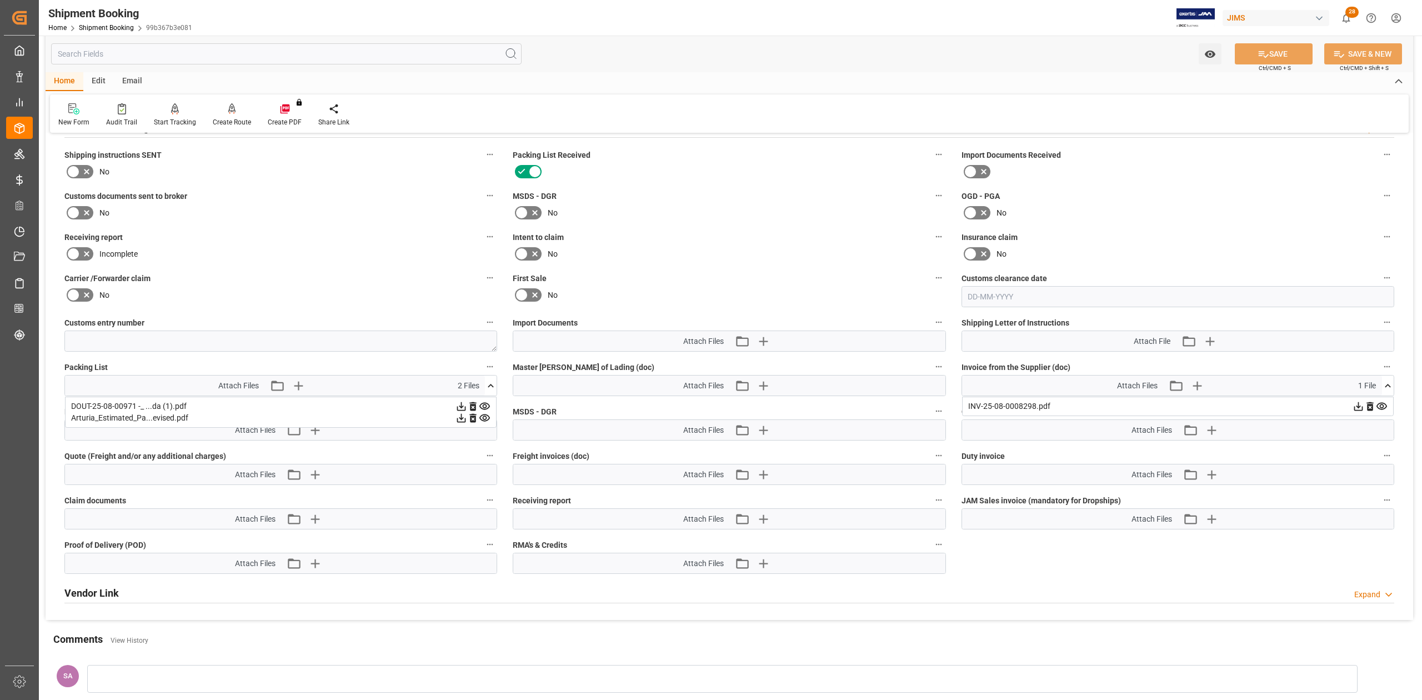
scroll to position [1746, 0]
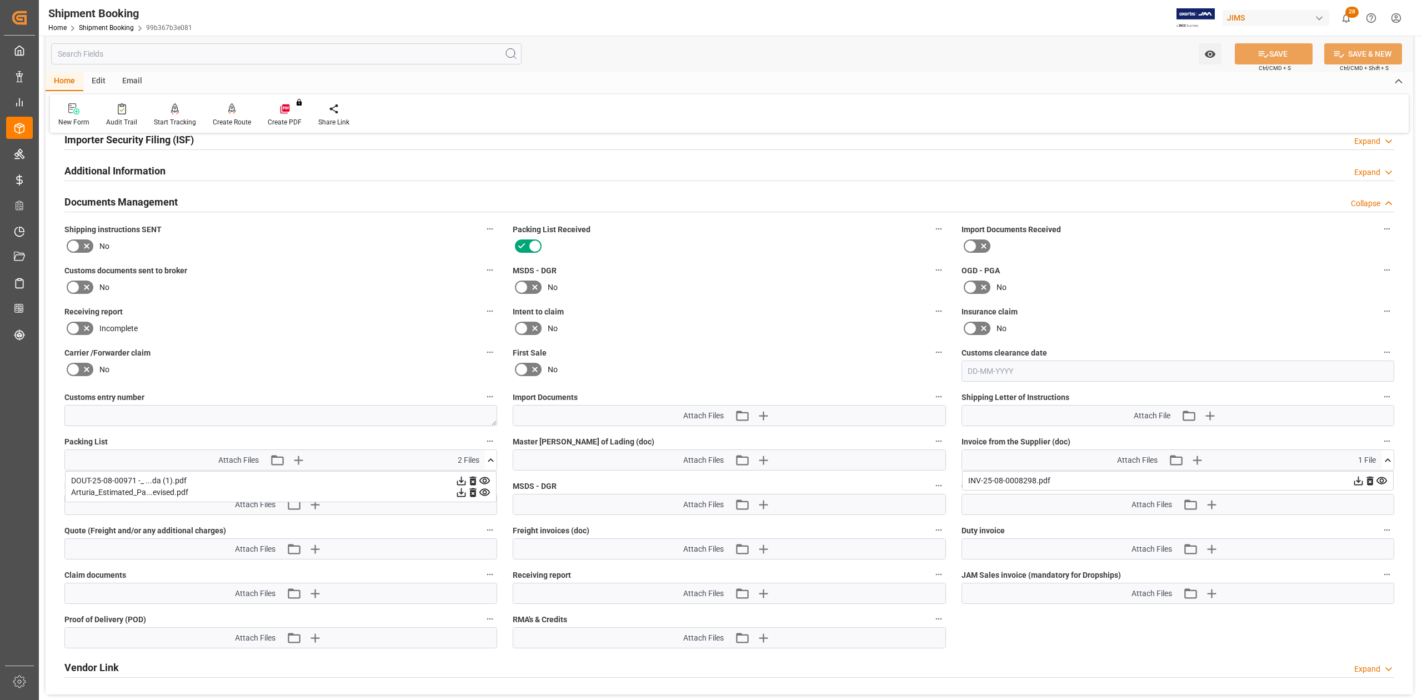
click at [72, 293] on icon at bounding box center [73, 286] width 13 height 13
click at [0, 0] on input "checkbox" at bounding box center [0, 0] width 0 height 0
click at [1295, 54] on button "SAVE" at bounding box center [1274, 53] width 78 height 21
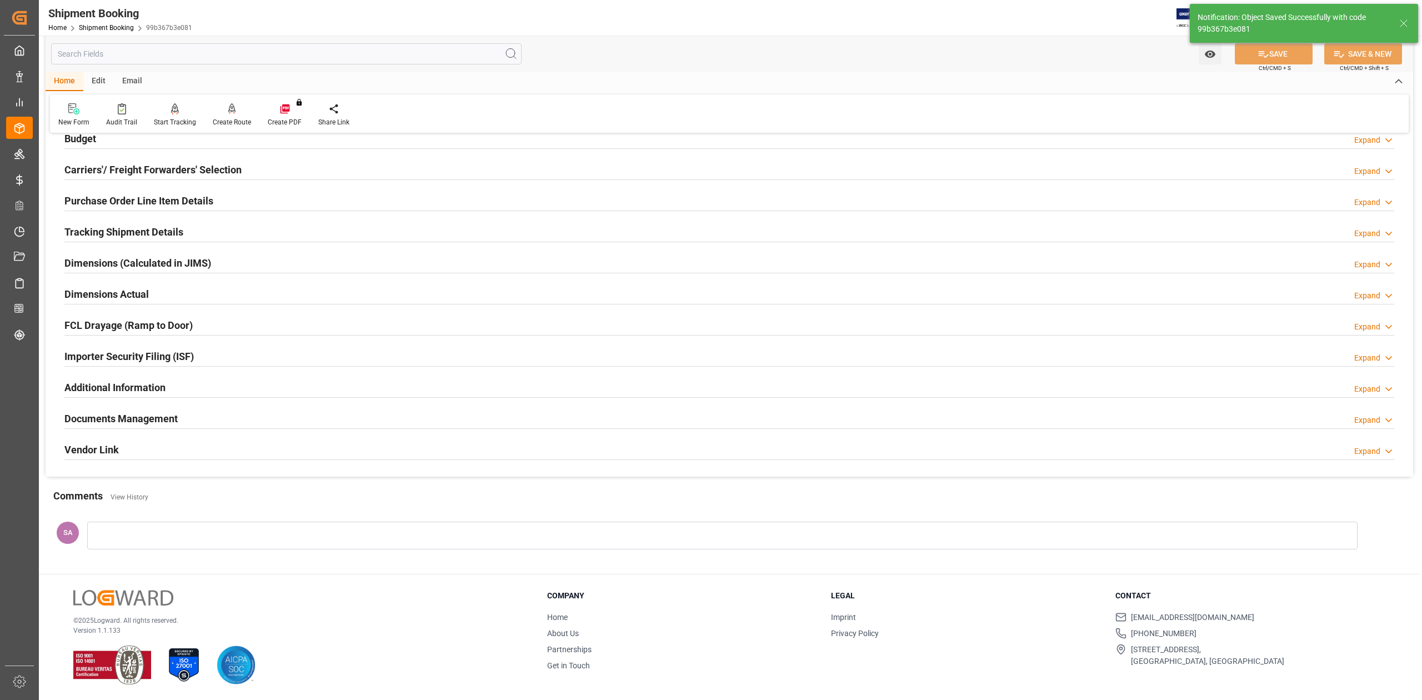
scroll to position [136, 0]
drag, startPoint x: 112, startPoint y: 415, endPoint x: 207, endPoint y: 427, distance: 95.1
click at [112, 415] on h2 "Documents Management" at bounding box center [120, 418] width 113 height 15
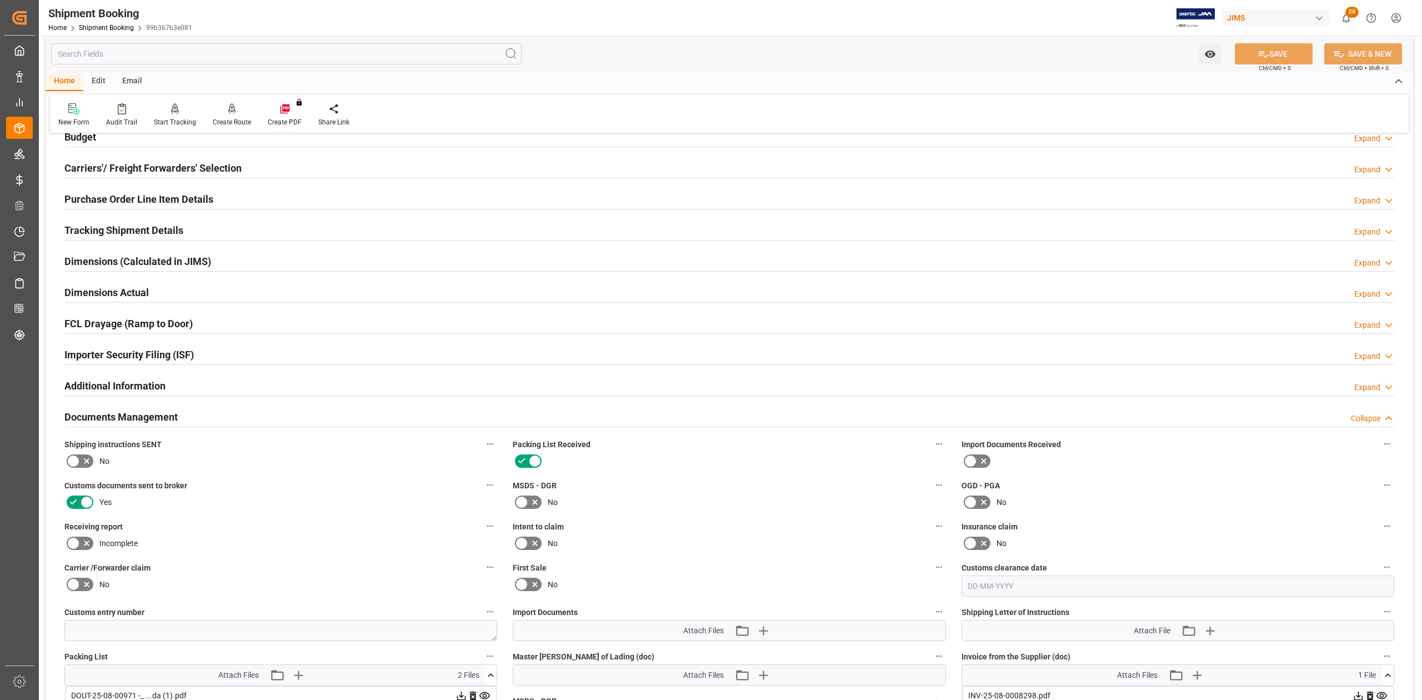
scroll to position [349, 0]
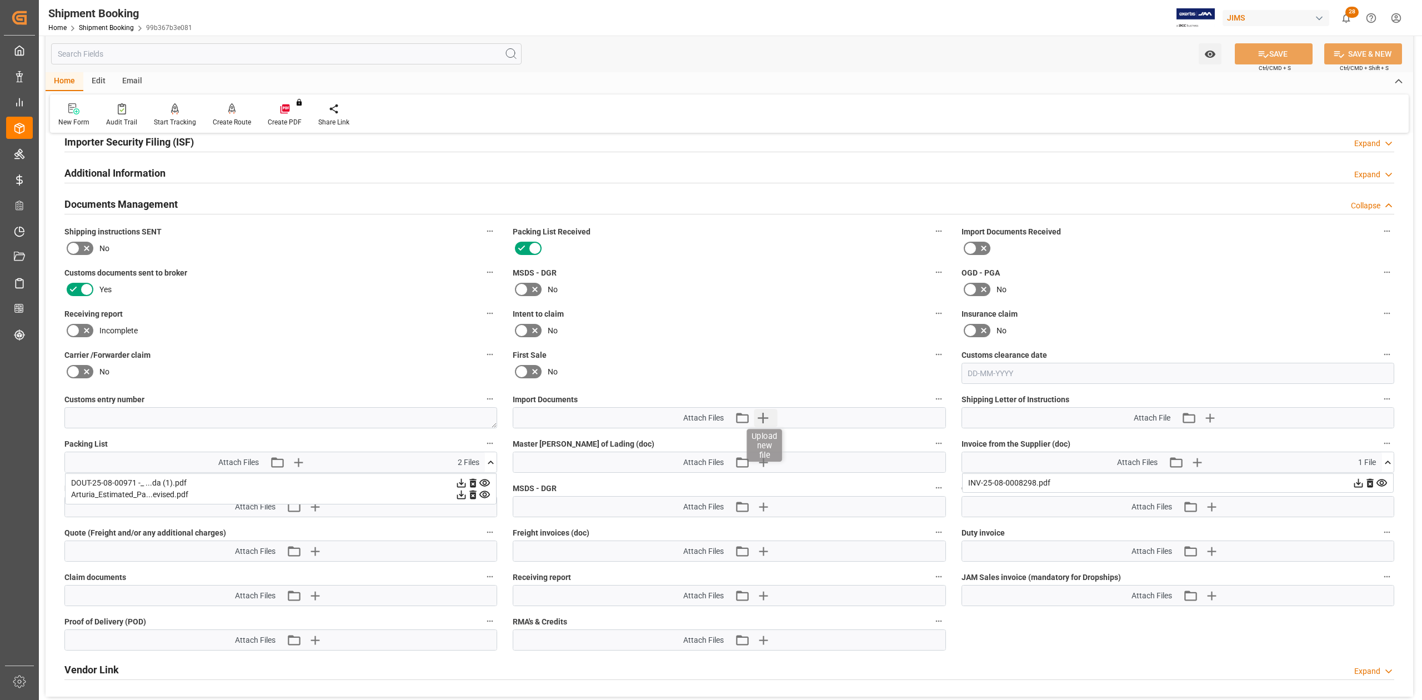
click at [763, 418] on icon "button" at bounding box center [763, 418] width 11 height 11
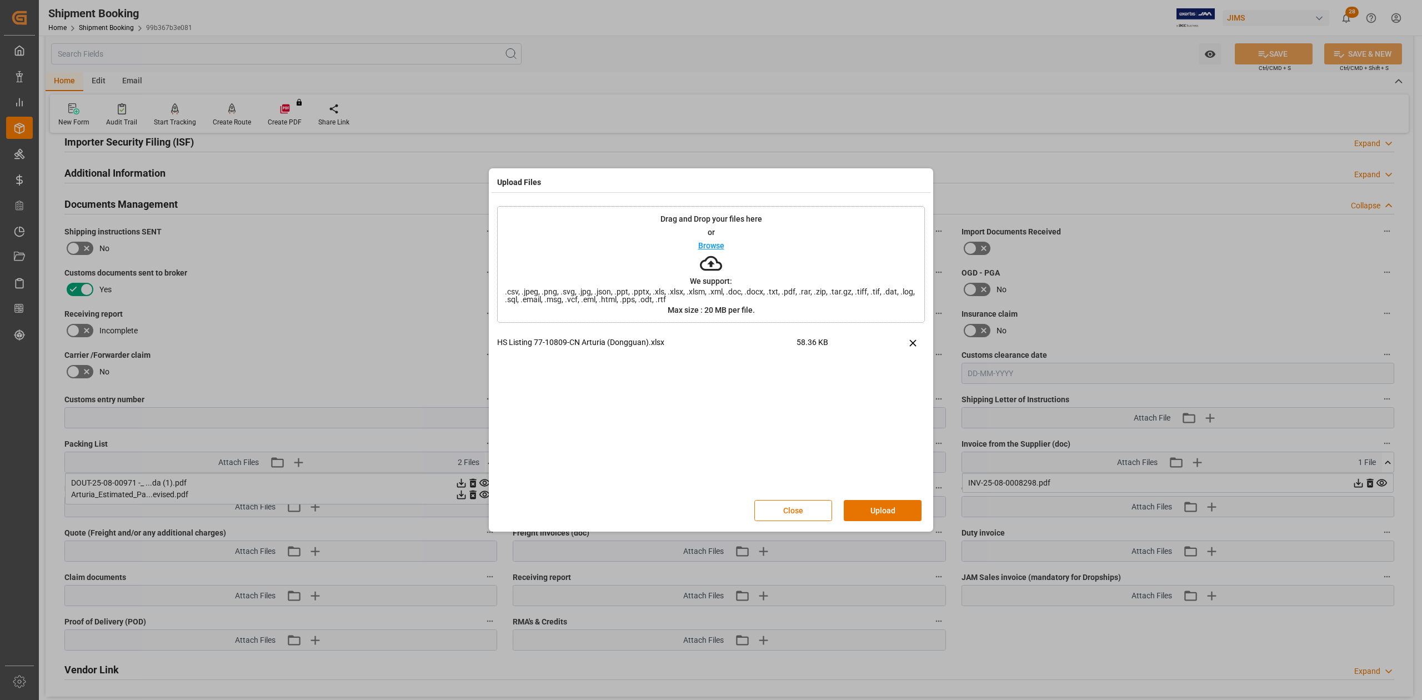
click at [885, 506] on button "Upload" at bounding box center [883, 510] width 78 height 21
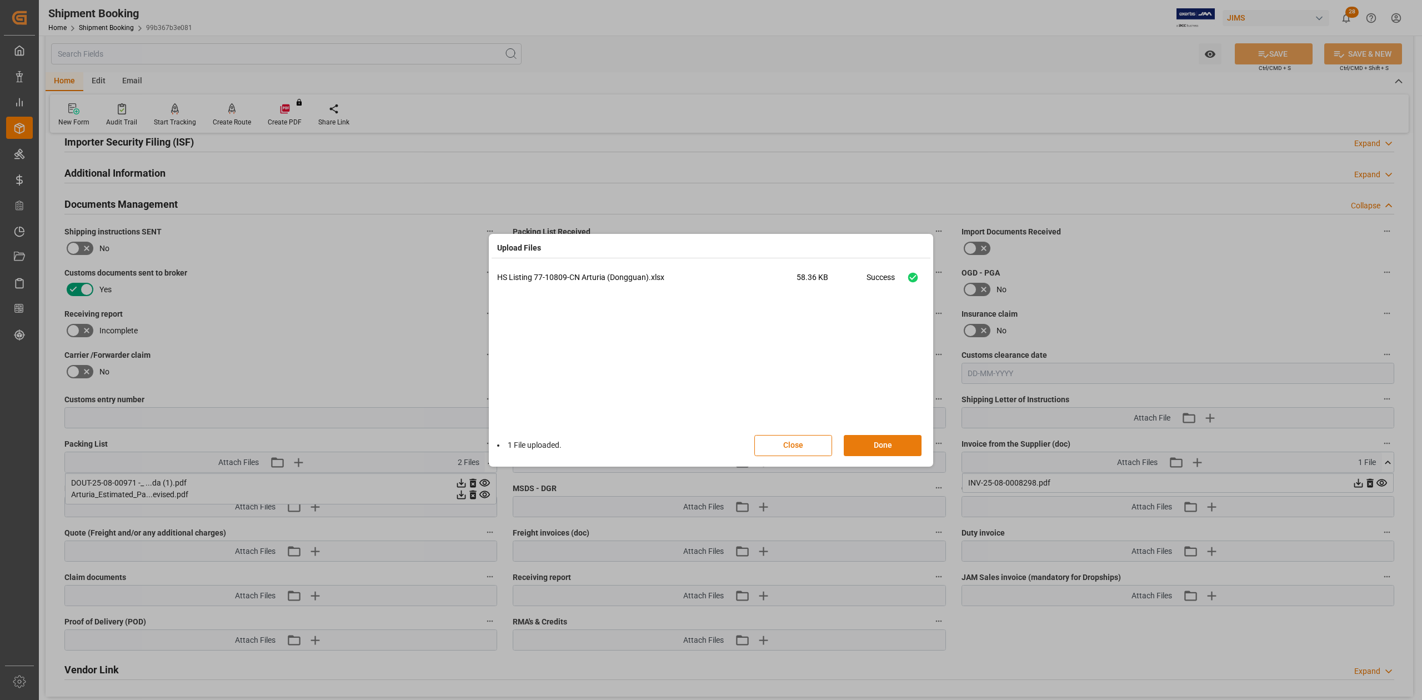
click at [874, 452] on button "Done" at bounding box center [883, 445] width 78 height 21
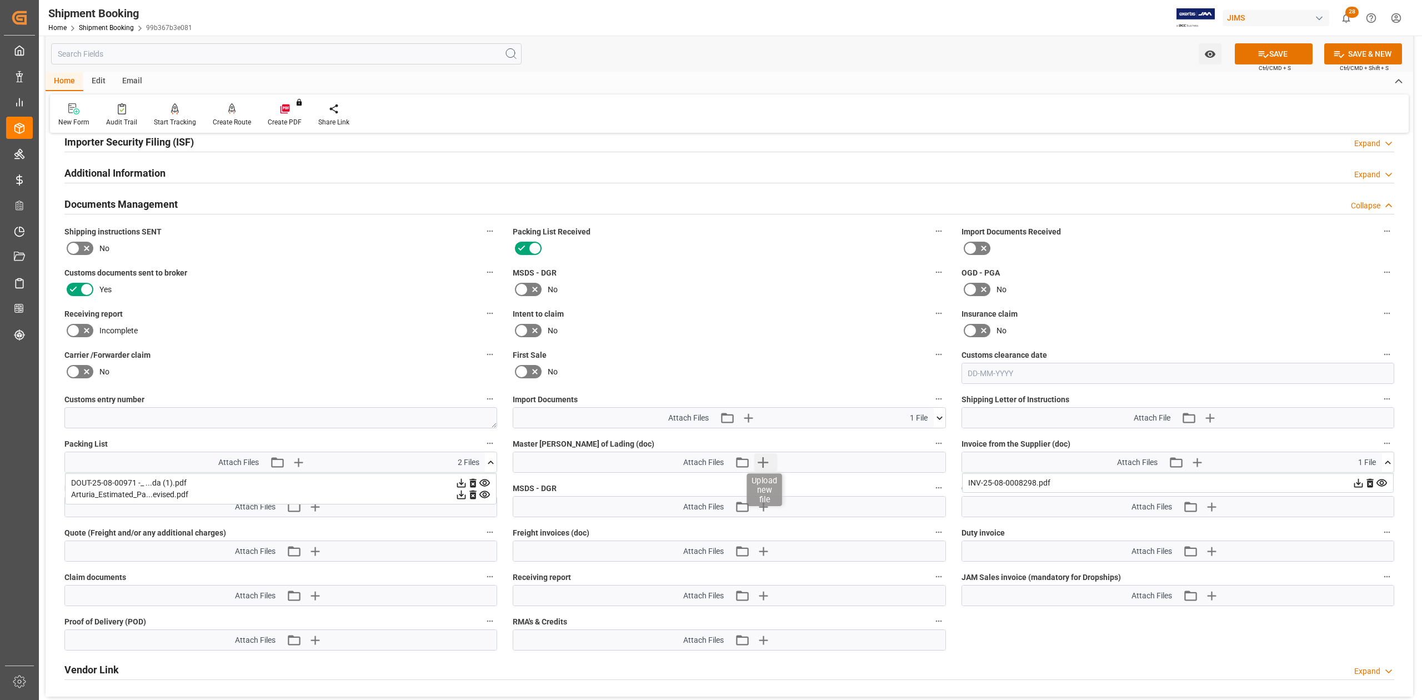
click at [767, 462] on icon "button" at bounding box center [763, 462] width 11 height 11
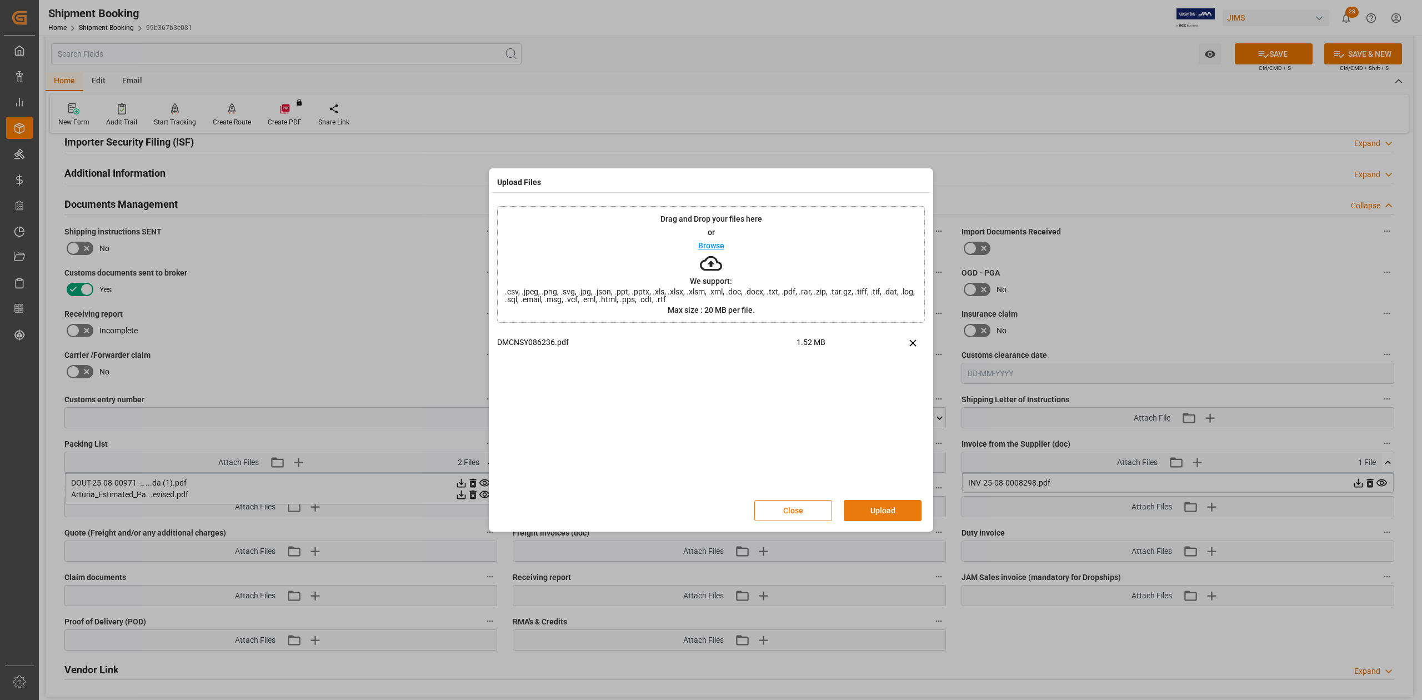
click at [898, 514] on button "Upload" at bounding box center [883, 510] width 78 height 21
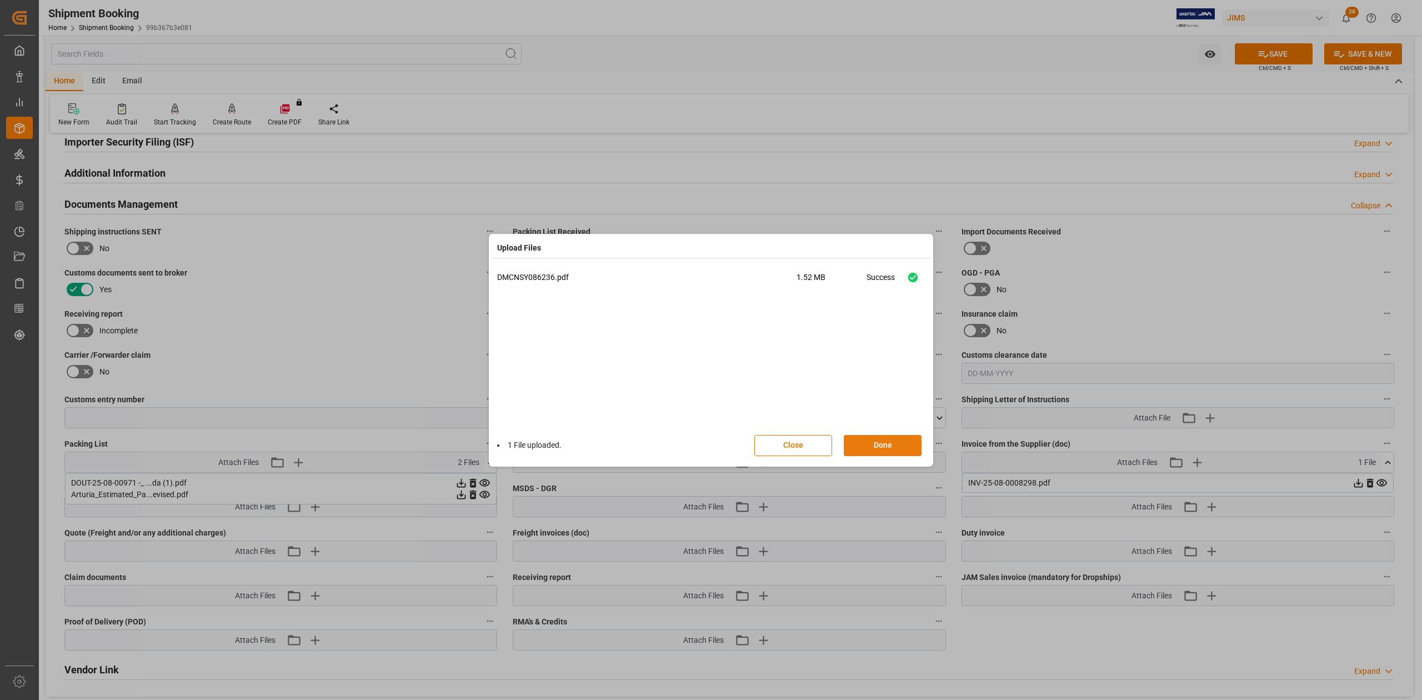
click at [885, 450] on button "Done" at bounding box center [883, 445] width 78 height 21
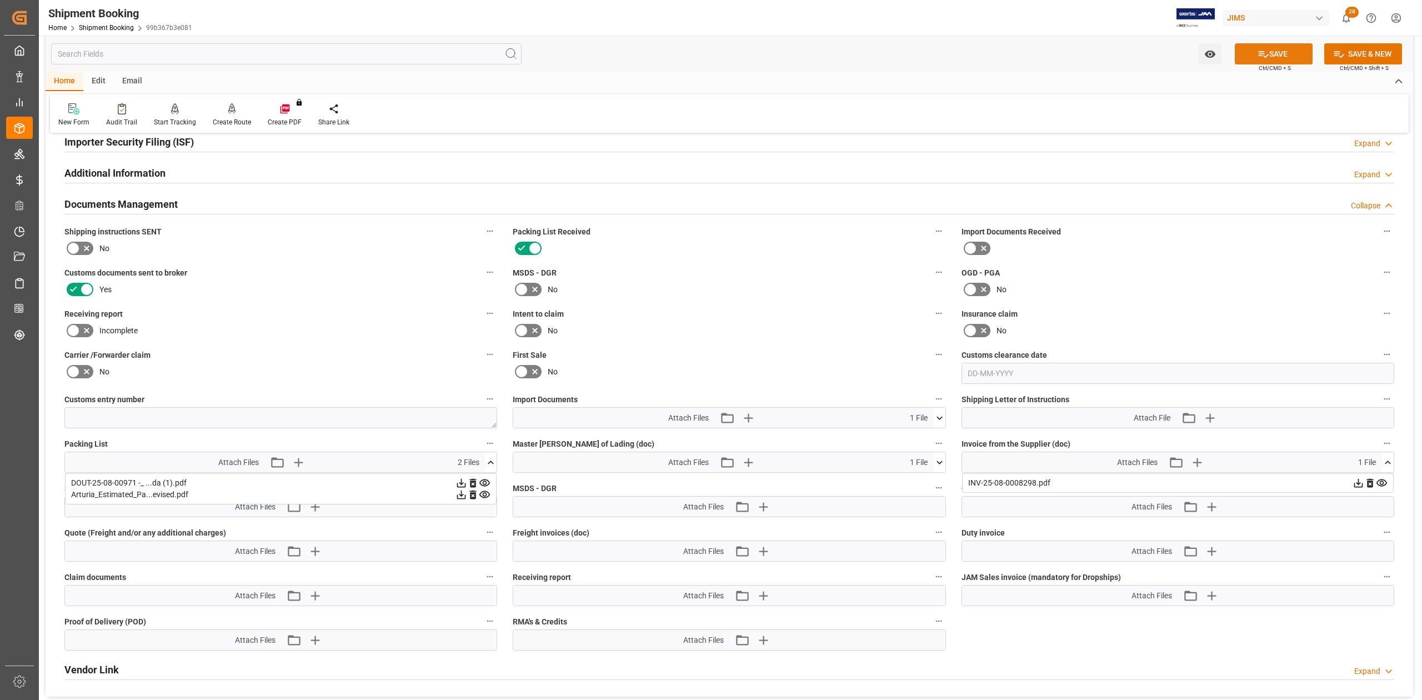
click at [1254, 54] on button "SAVE" at bounding box center [1274, 53] width 78 height 21
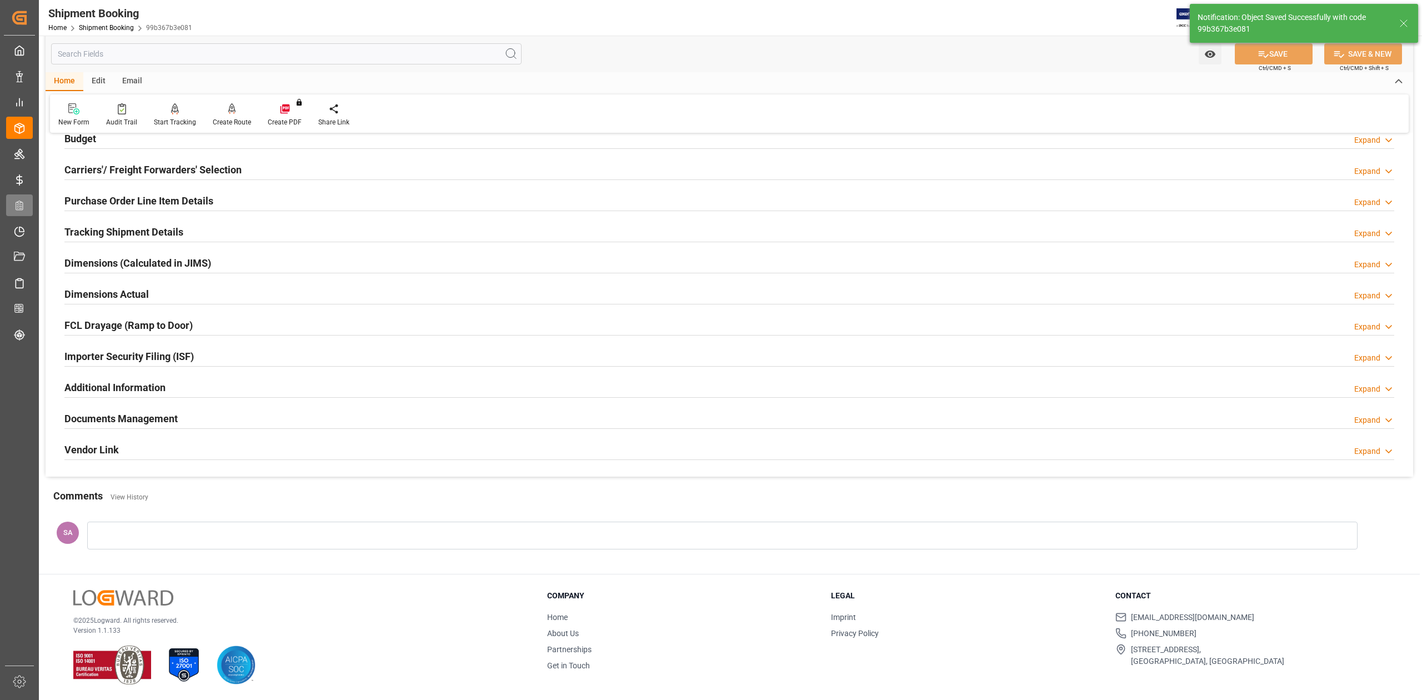
scroll to position [136, 0]
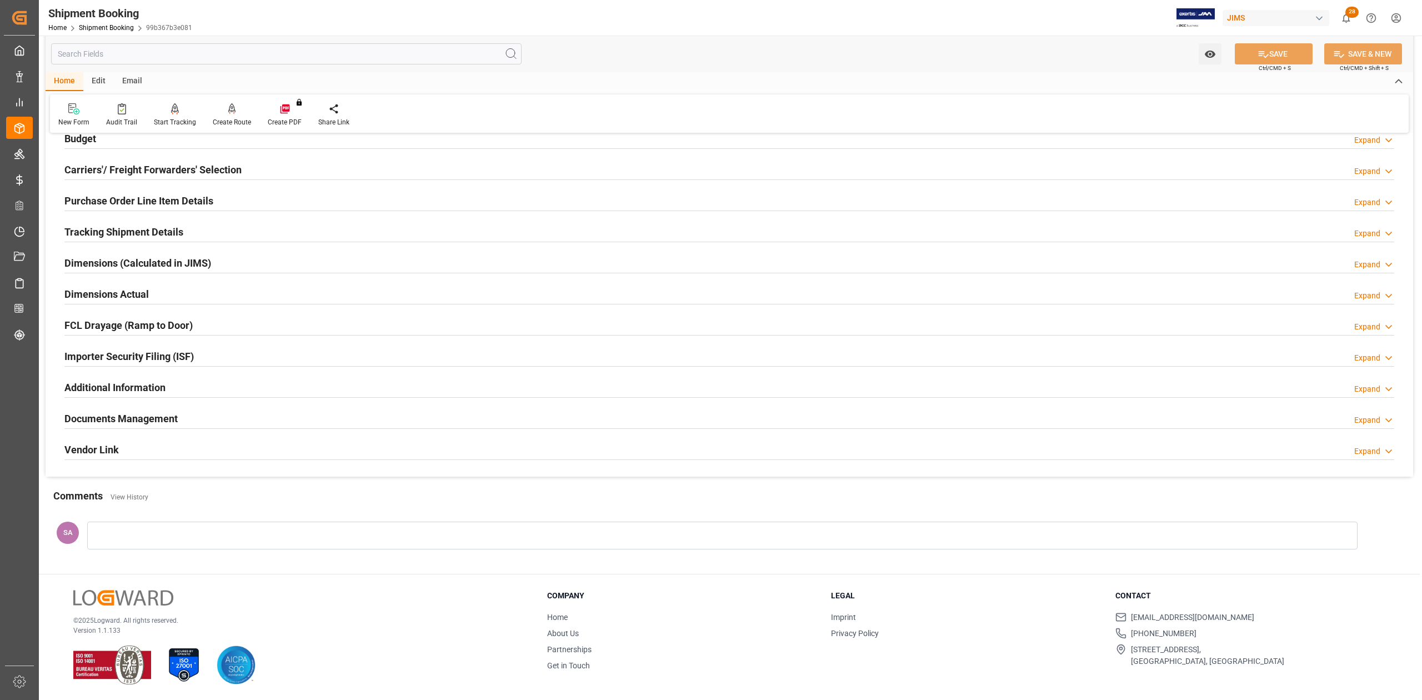
click at [131, 423] on h2 "Documents Management" at bounding box center [120, 418] width 113 height 15
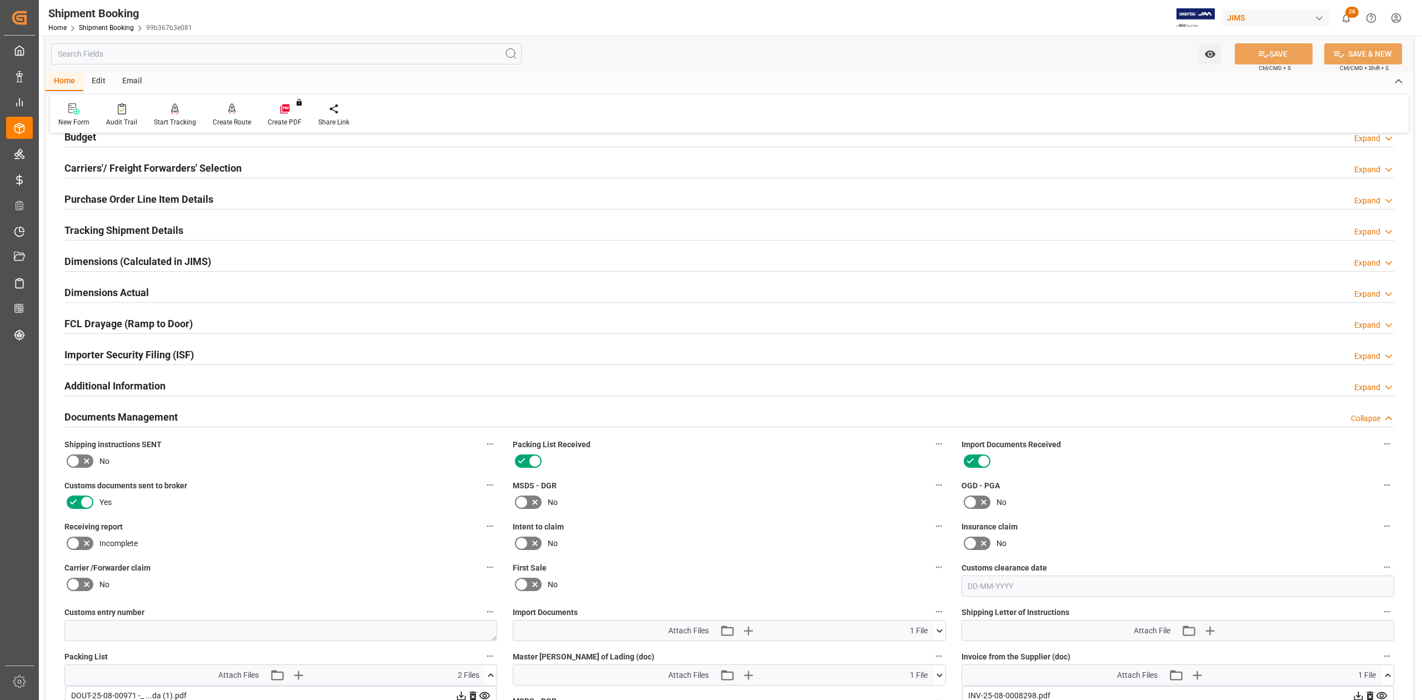
scroll to position [349, 0]
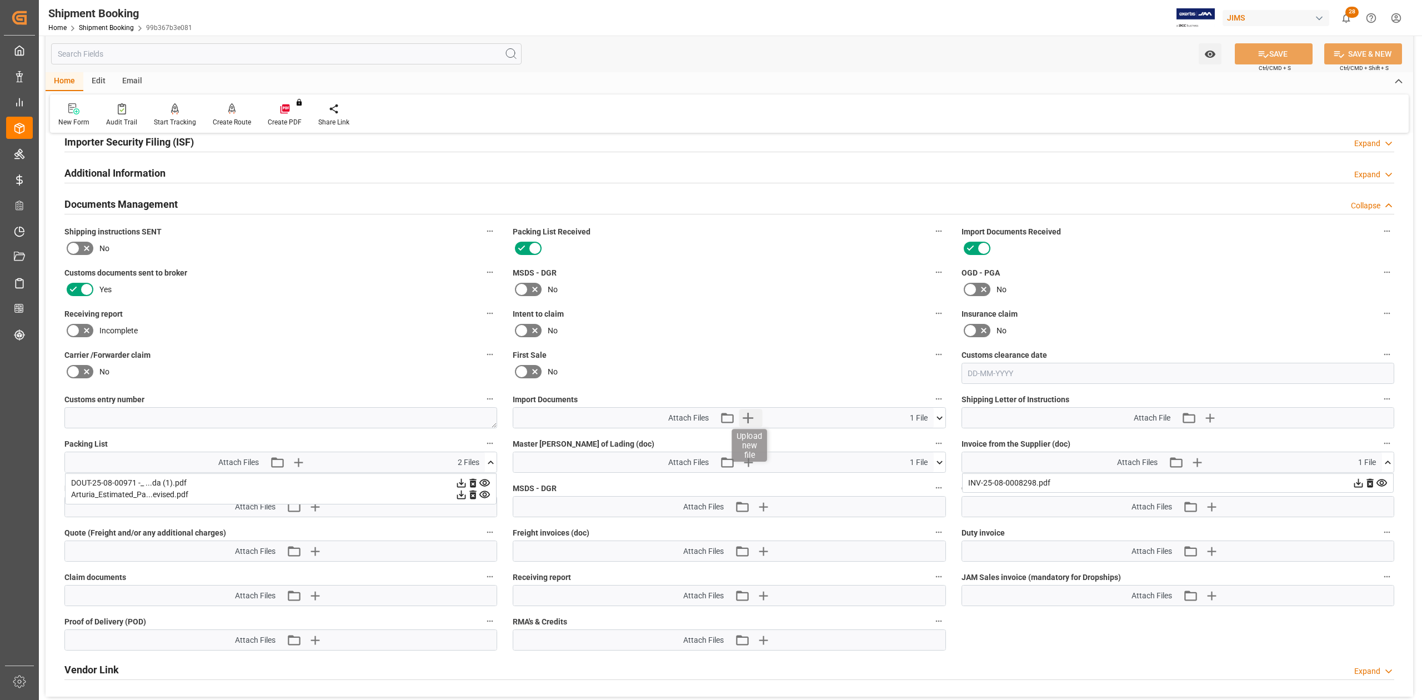
click at [752, 416] on icon "button" at bounding box center [748, 418] width 18 height 18
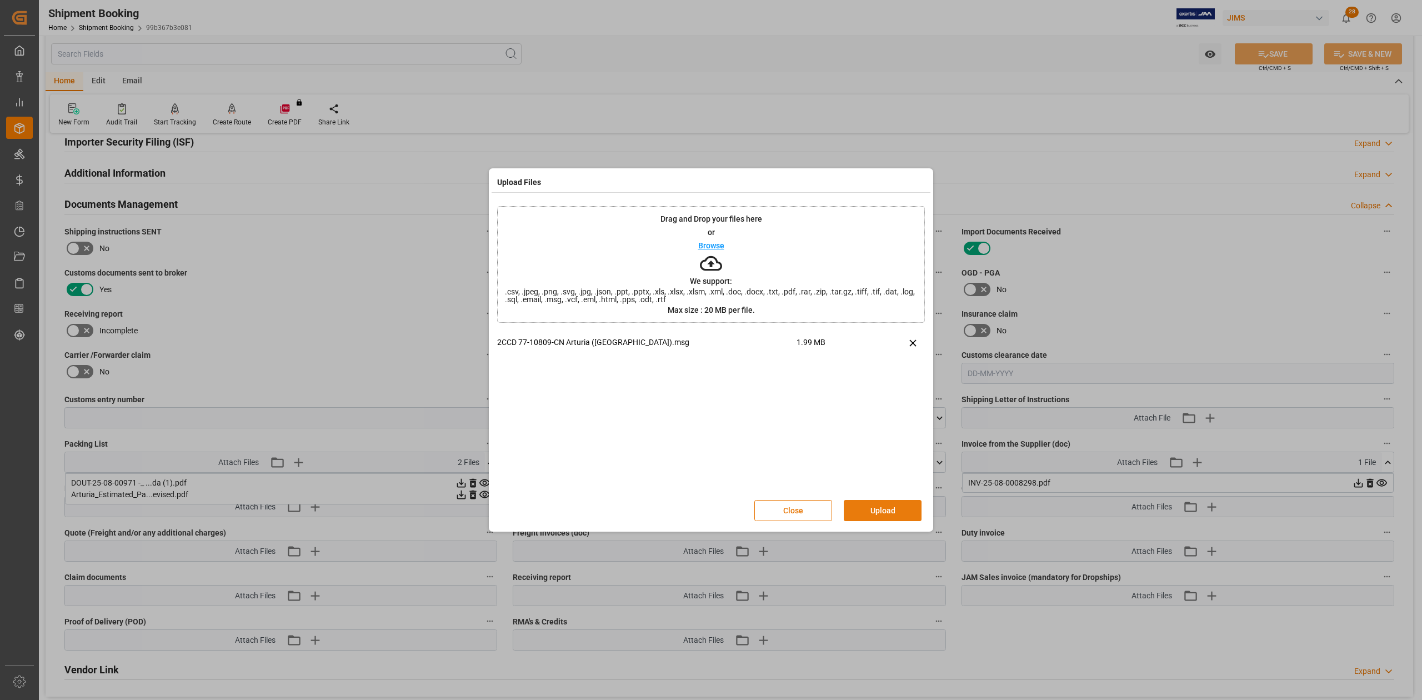
click at [902, 505] on button "Upload" at bounding box center [883, 510] width 78 height 21
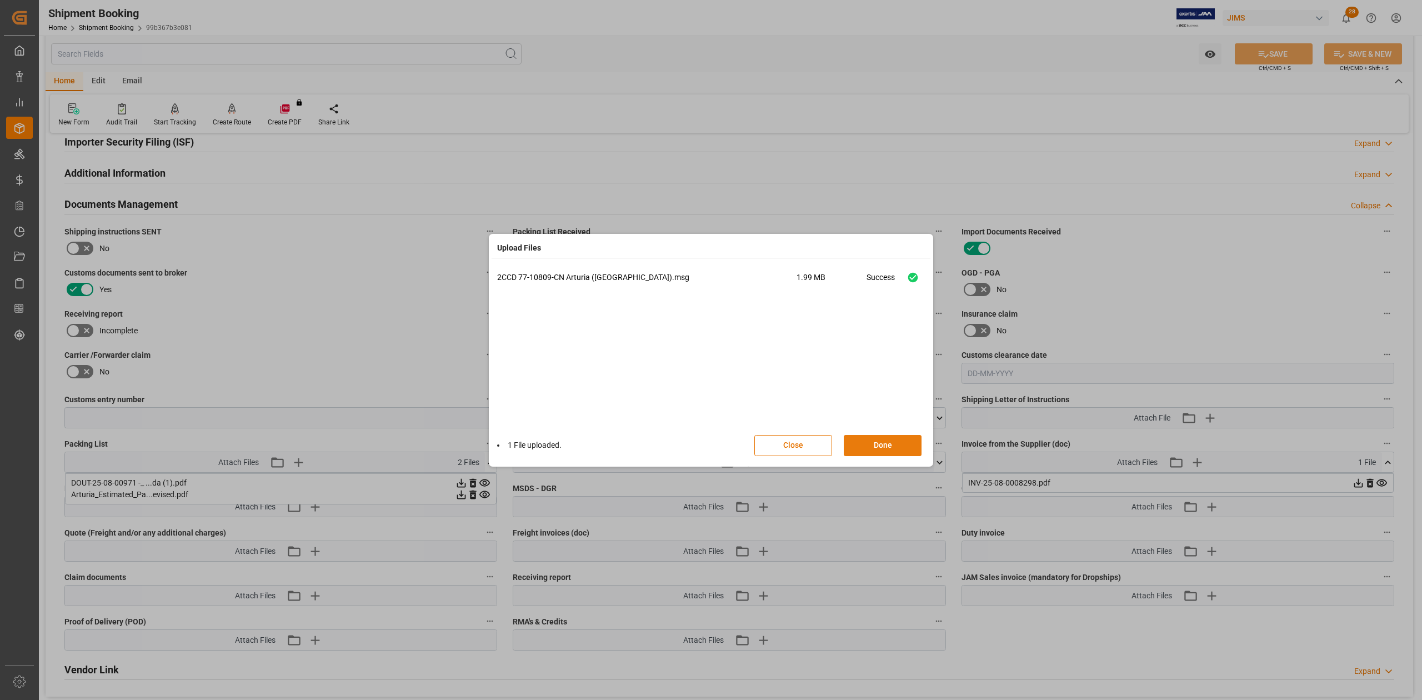
click at [889, 443] on button "Done" at bounding box center [883, 445] width 78 height 21
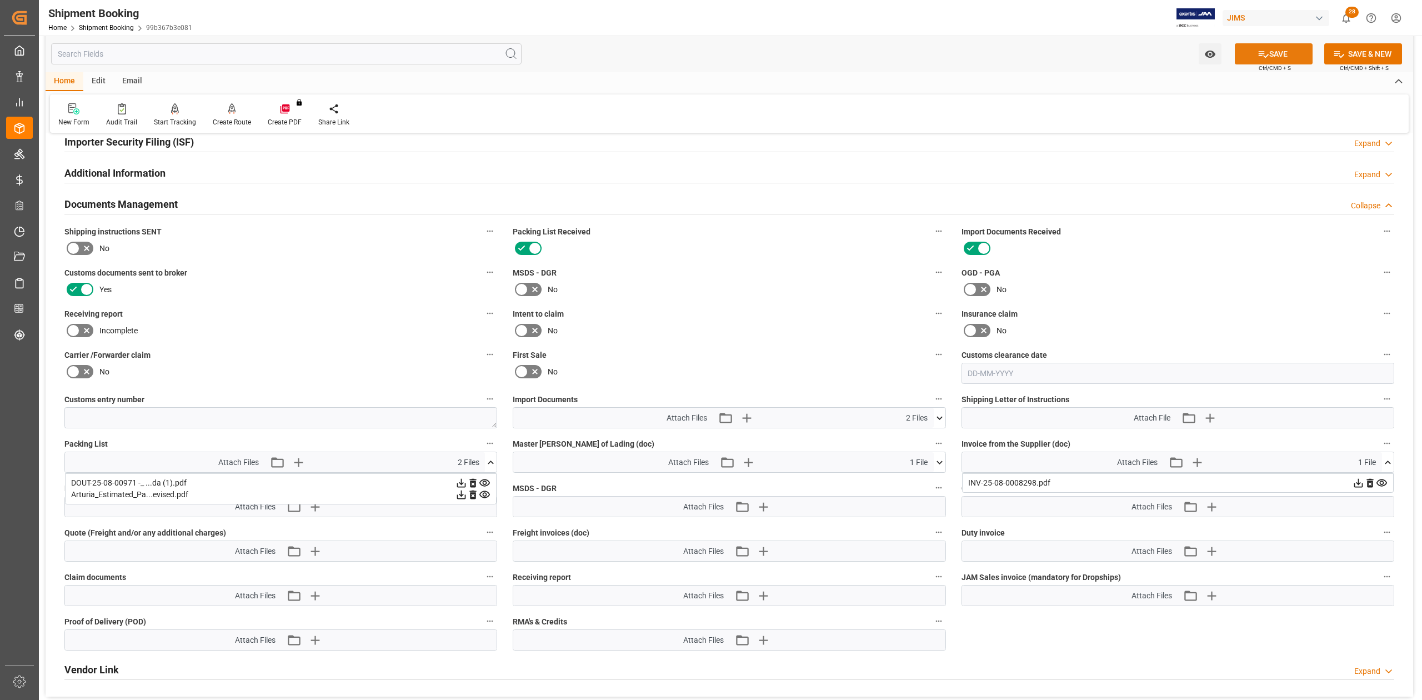
click at [1244, 61] on button "SAVE" at bounding box center [1274, 53] width 78 height 21
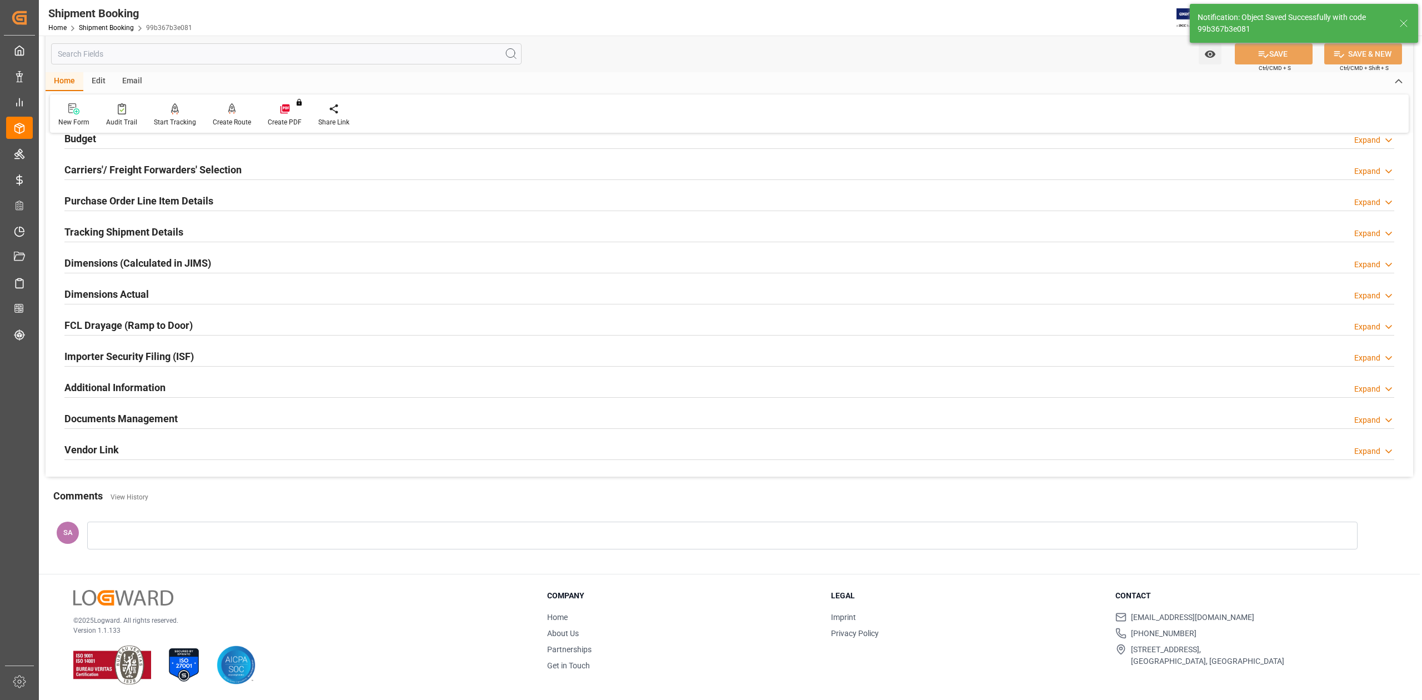
scroll to position [136, 0]
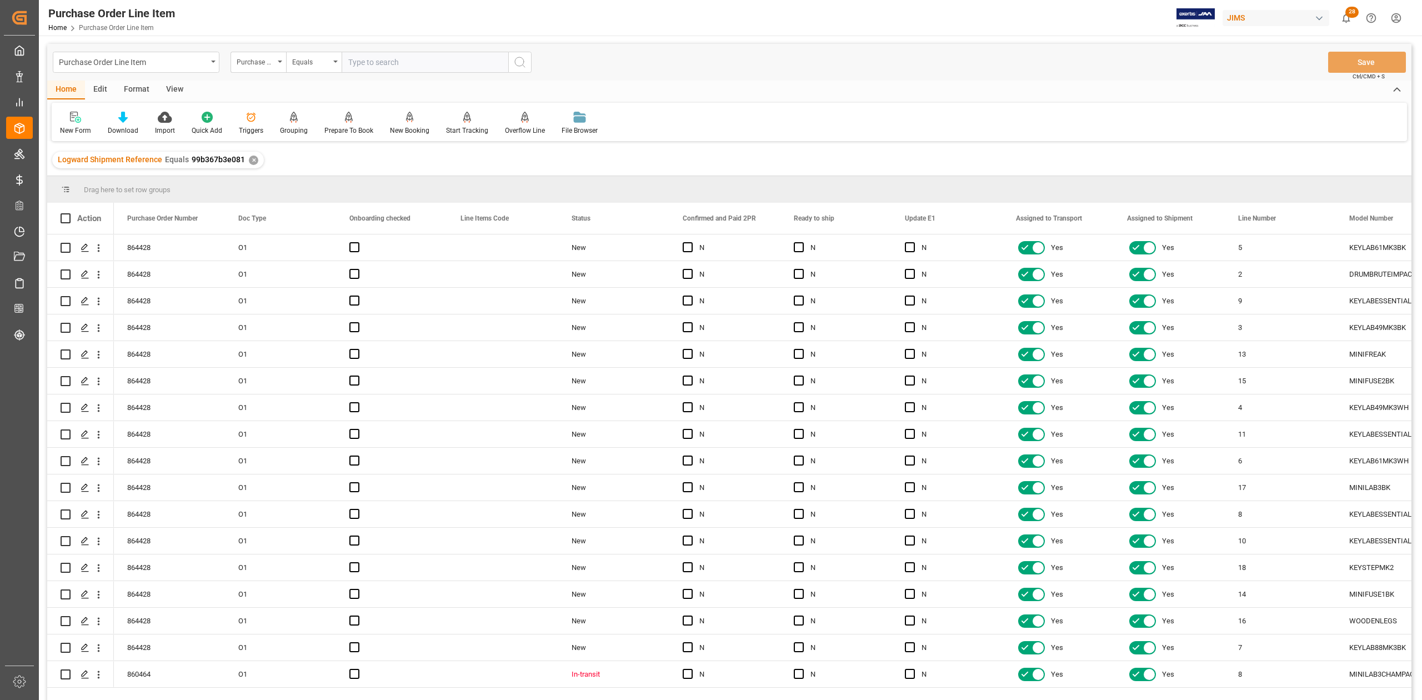
click at [174, 83] on div "View" at bounding box center [175, 90] width 34 height 19
click at [126, 128] on div "Standard Templates" at bounding box center [126, 131] width 56 height 10
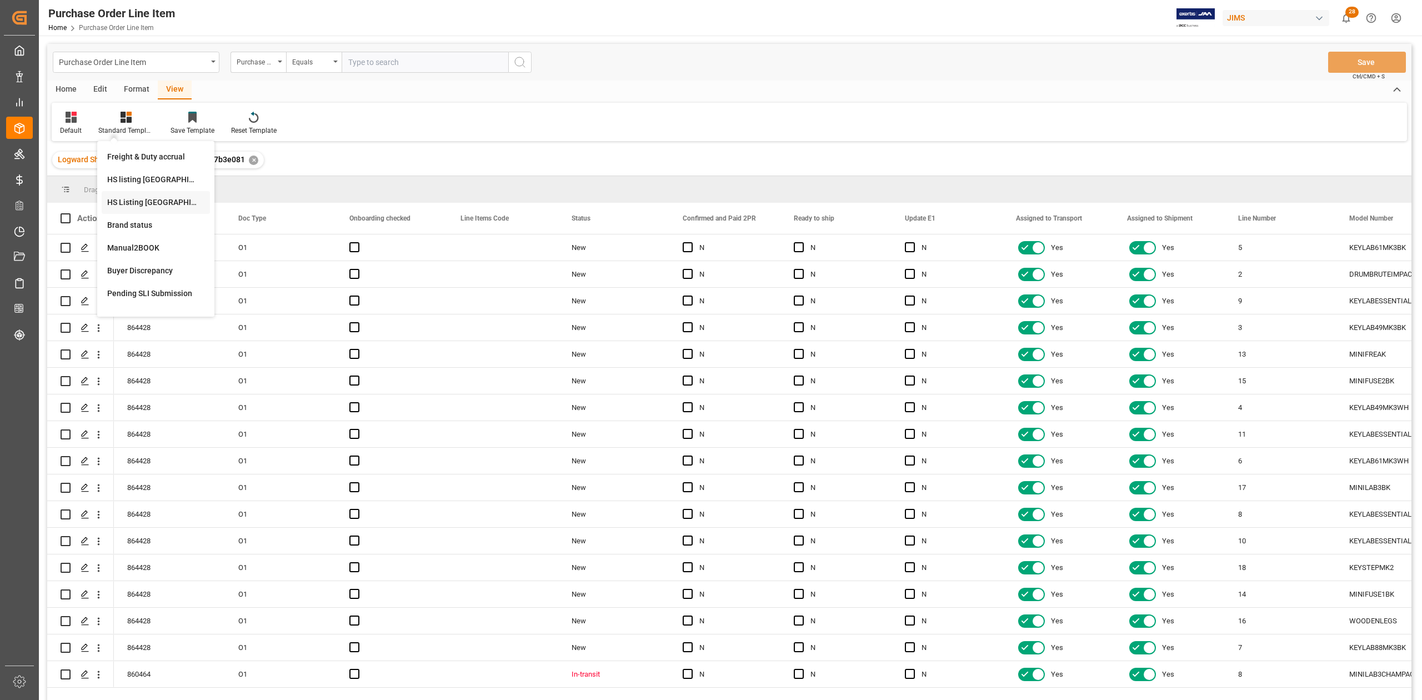
click at [169, 200] on div "HS Listing CANADA" at bounding box center [155, 203] width 97 height 12
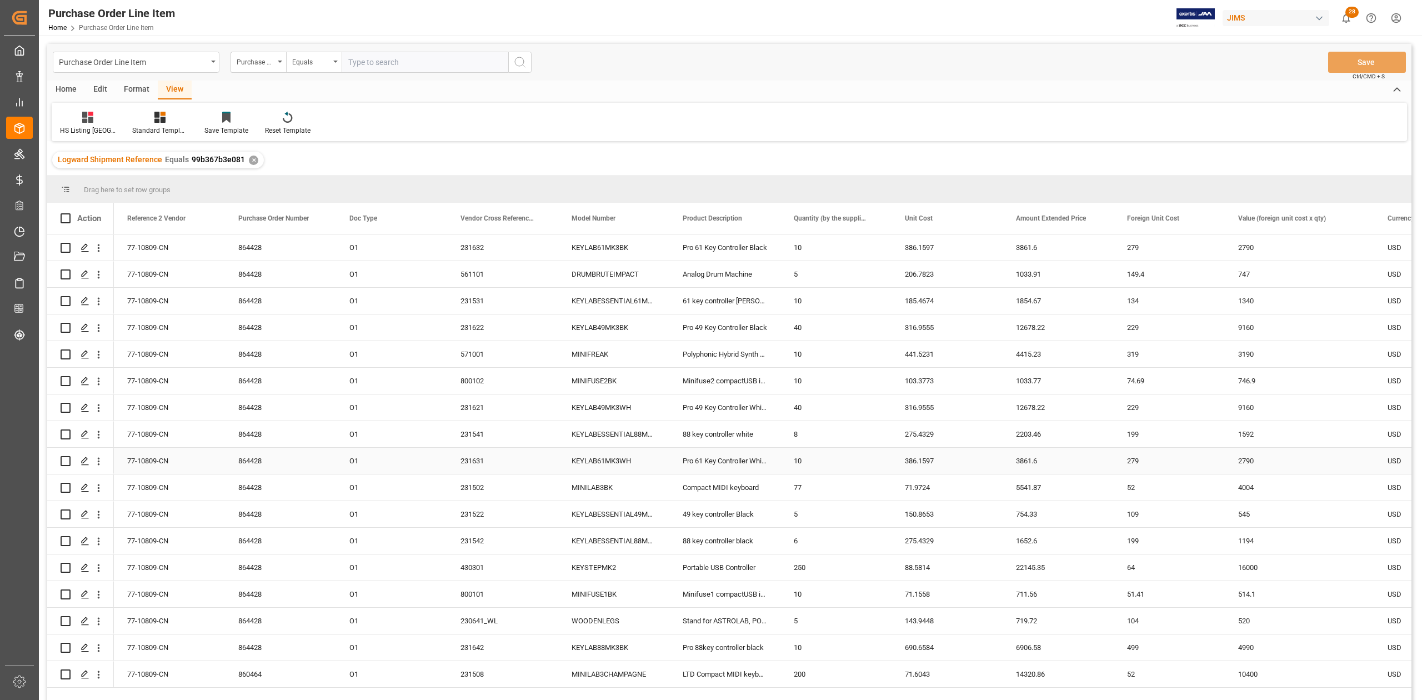
click at [410, 351] on div "O1" at bounding box center [391, 354] width 111 height 26
click at [148, 245] on div "77-10809-CN" at bounding box center [169, 247] width 111 height 26
